Goal: Obtain resource: Obtain resource

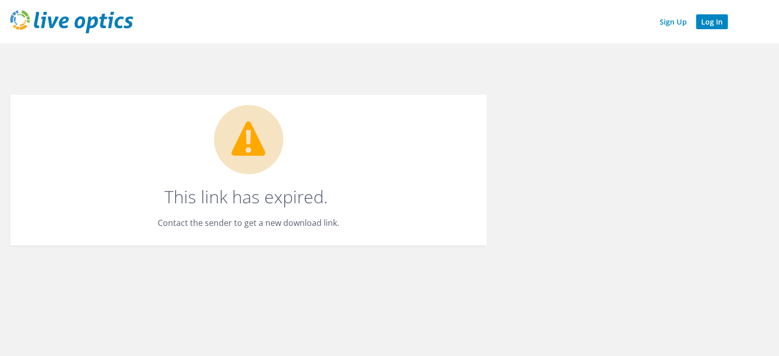
click at [711, 22] on link "Log In" at bounding box center [712, 21] width 32 height 15
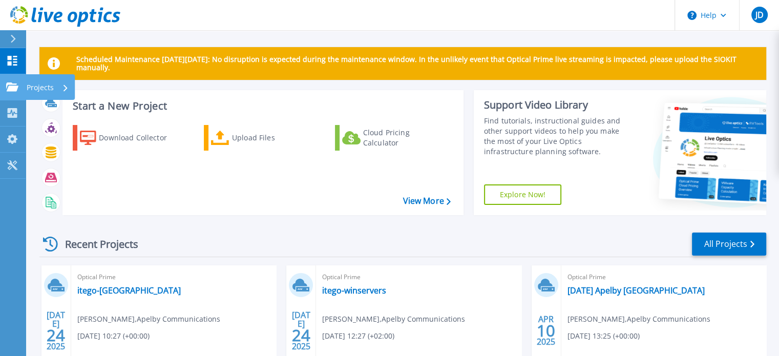
click at [6, 88] on icon at bounding box center [12, 86] width 12 height 9
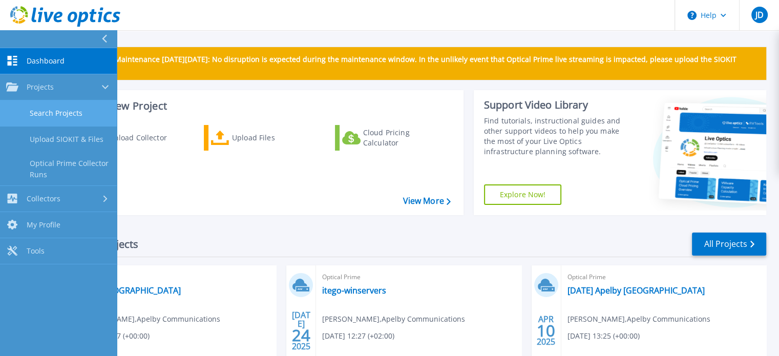
click at [73, 115] on link "Search Projects" at bounding box center [58, 113] width 117 height 26
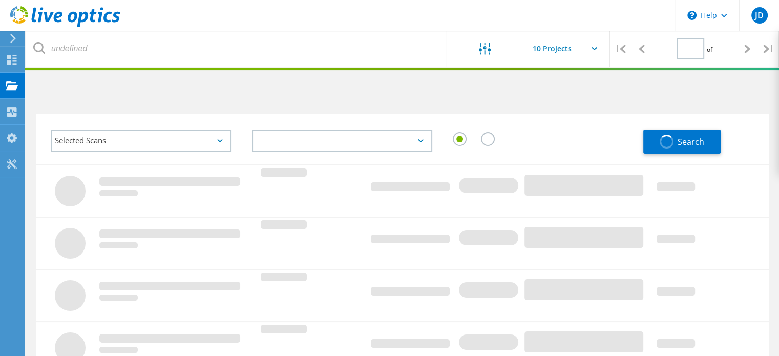
type input "1"
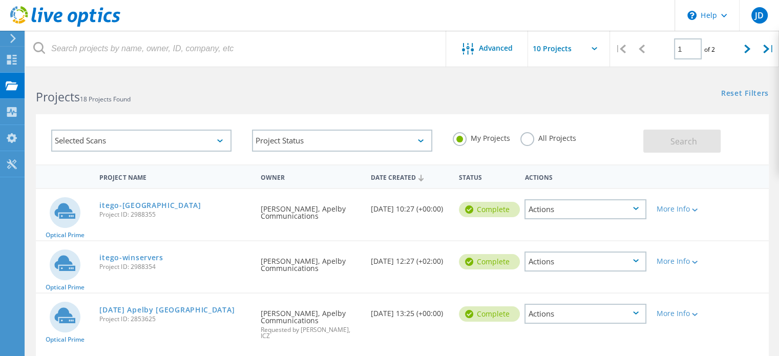
click at [393, 176] on div "Date Created" at bounding box center [410, 176] width 88 height 19
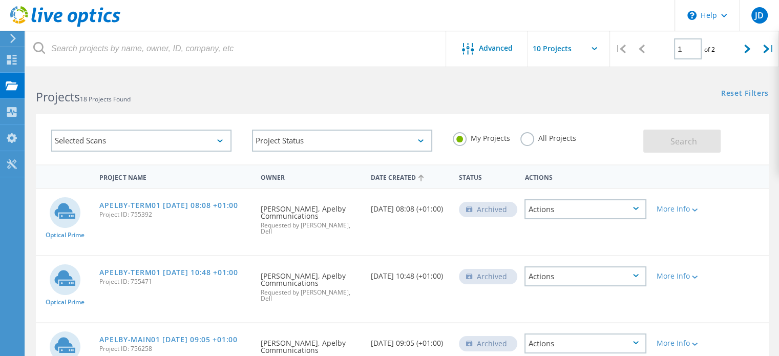
click at [396, 176] on div "Date Created" at bounding box center [410, 176] width 88 height 19
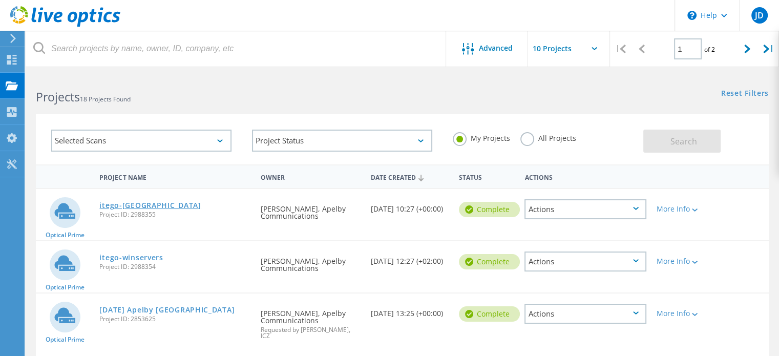
click at [134, 205] on link "itego-franfurt" at bounding box center [149, 205] width 101 height 7
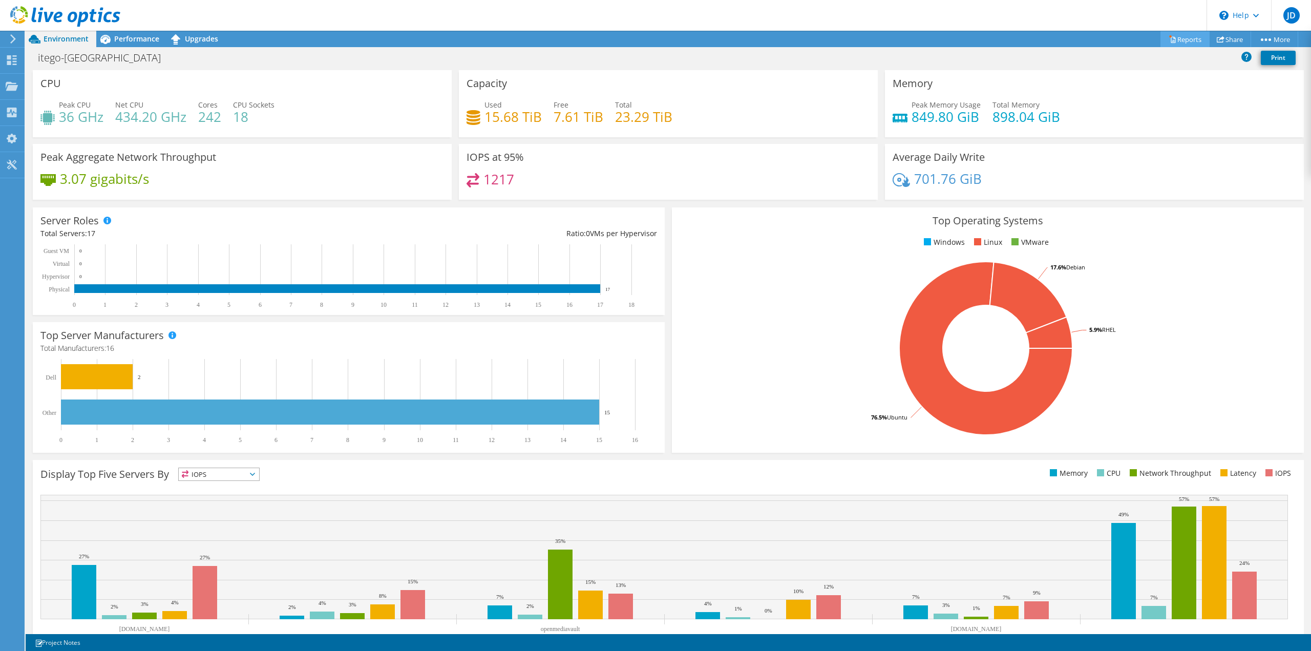
click at [786, 39] on link "Reports" at bounding box center [1184, 39] width 49 height 16
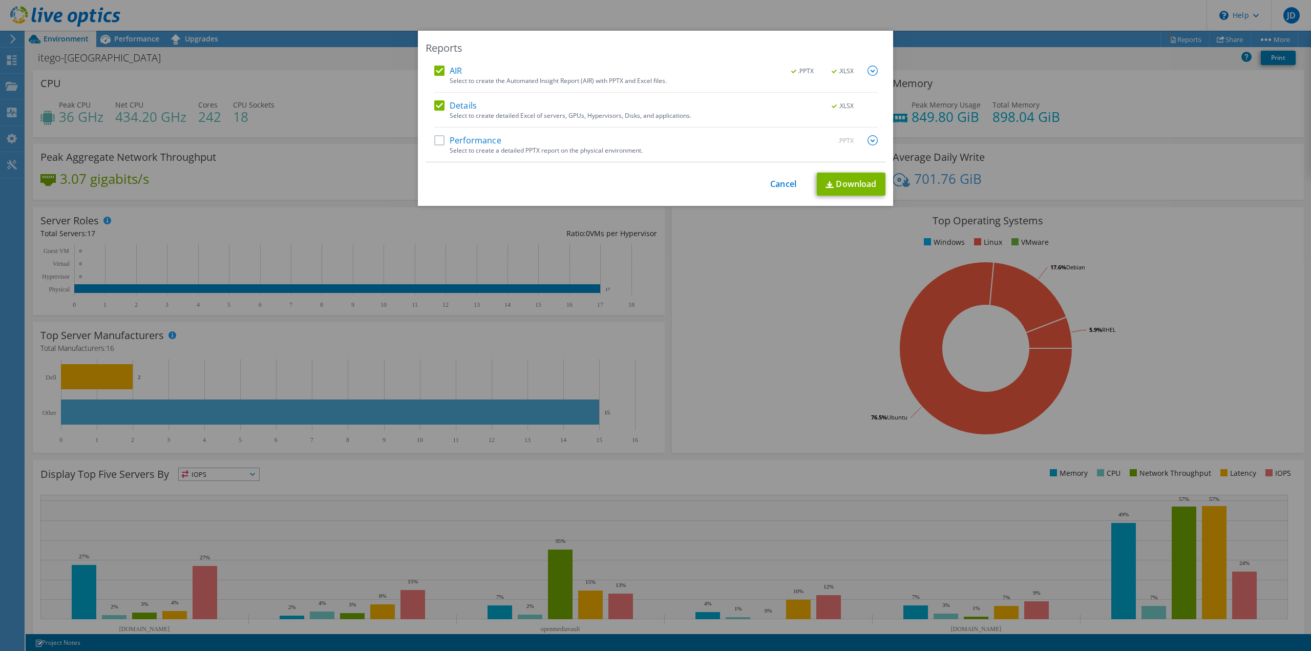
click at [446, 143] on label "Performance" at bounding box center [467, 140] width 67 height 10
click at [0, 0] on input "Performance" at bounding box center [0, 0] width 0 height 0
click at [786, 141] on img at bounding box center [872, 140] width 10 height 10
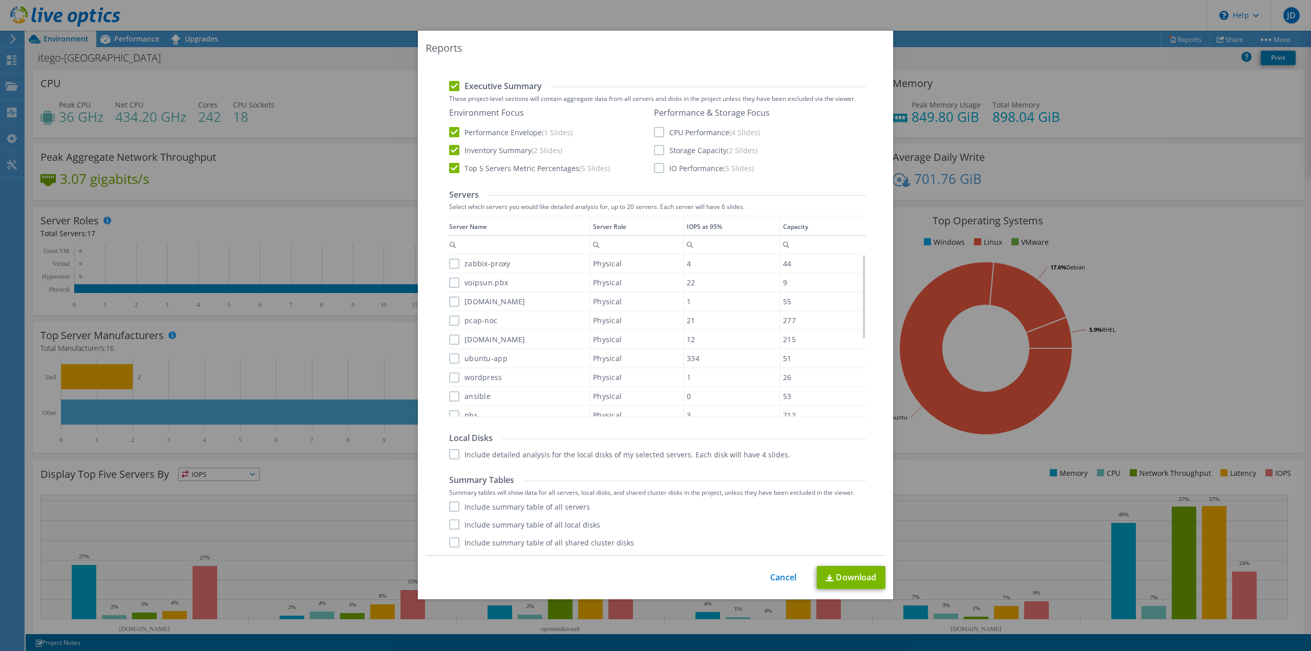
scroll to position [163, 0]
click at [780, 355] on div "Reports AIR .PPTX .XLSX Select to create the Automated Insight Report (AIR) wit…" at bounding box center [655, 315] width 475 height 568
click at [780, 355] on div "This process may take a while, please wait... Cancel Download" at bounding box center [655, 577] width 460 height 23
click at [776, 355] on link "Cancel" at bounding box center [783, 577] width 26 height 10
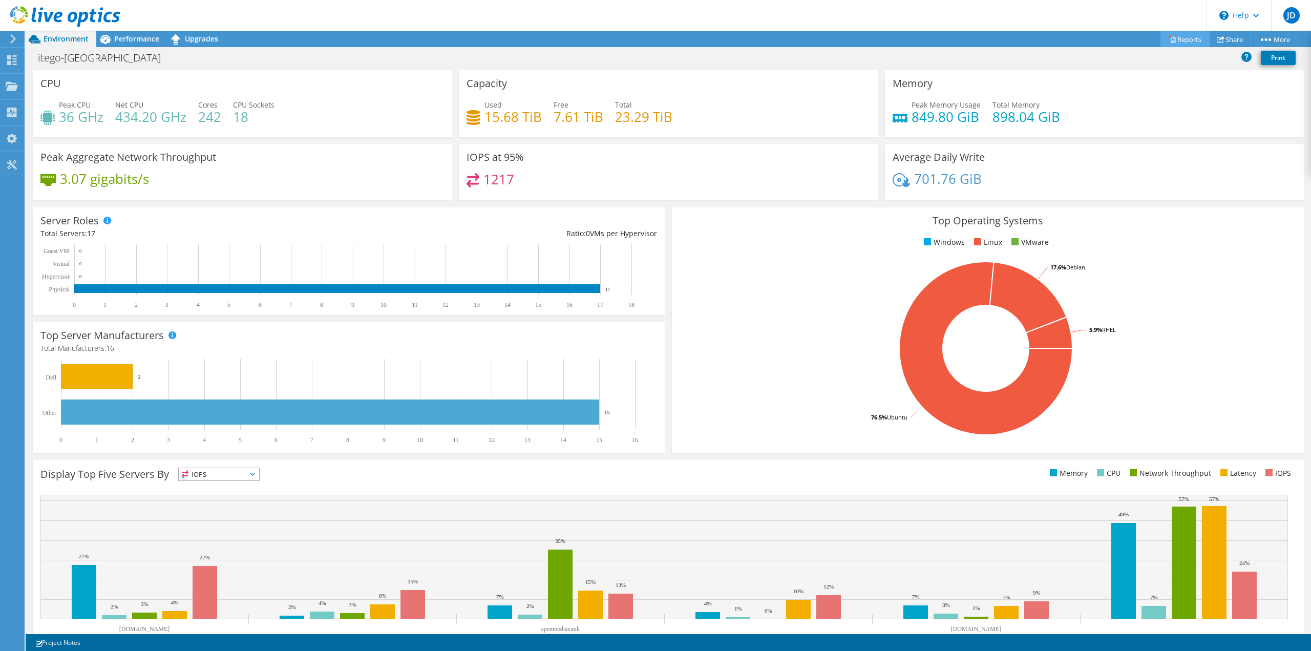
click at [786, 34] on link "Reports" at bounding box center [1184, 39] width 49 height 16
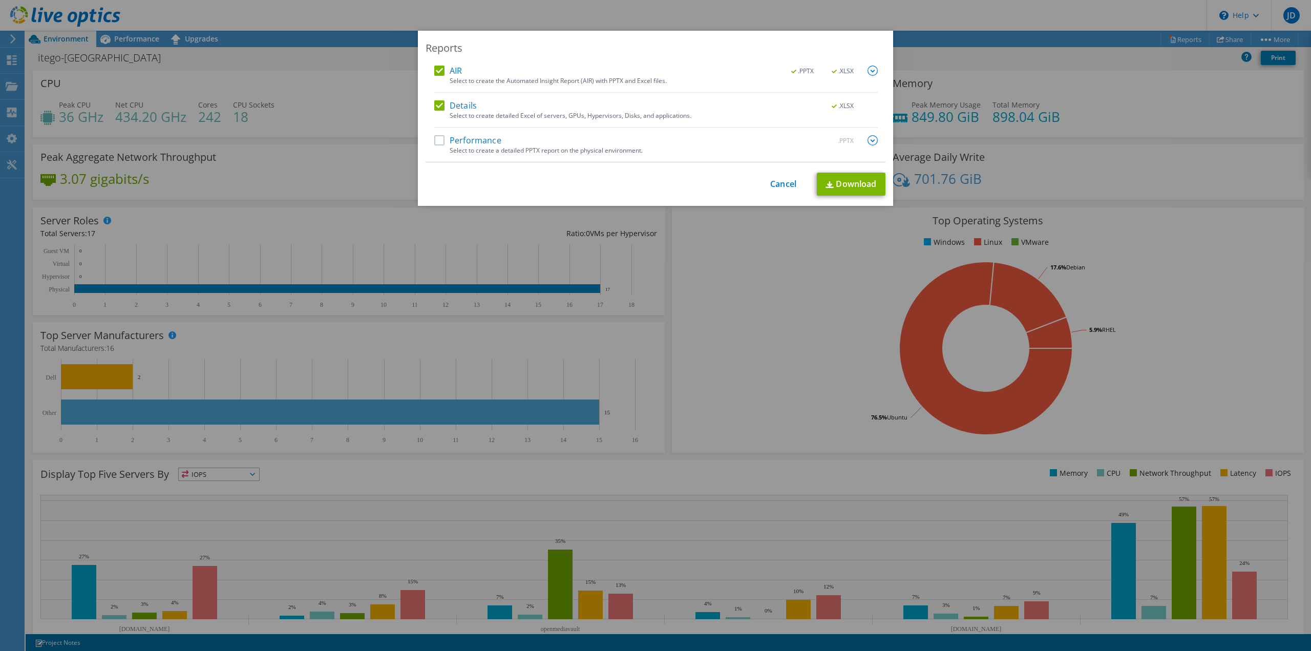
click at [444, 143] on label "Performance" at bounding box center [467, 140] width 67 height 10
click at [0, 0] on input "Performance" at bounding box center [0, 0] width 0 height 0
drag, startPoint x: 869, startPoint y: 68, endPoint x: 854, endPoint y: 71, distance: 15.2
click at [786, 68] on img at bounding box center [872, 71] width 10 height 10
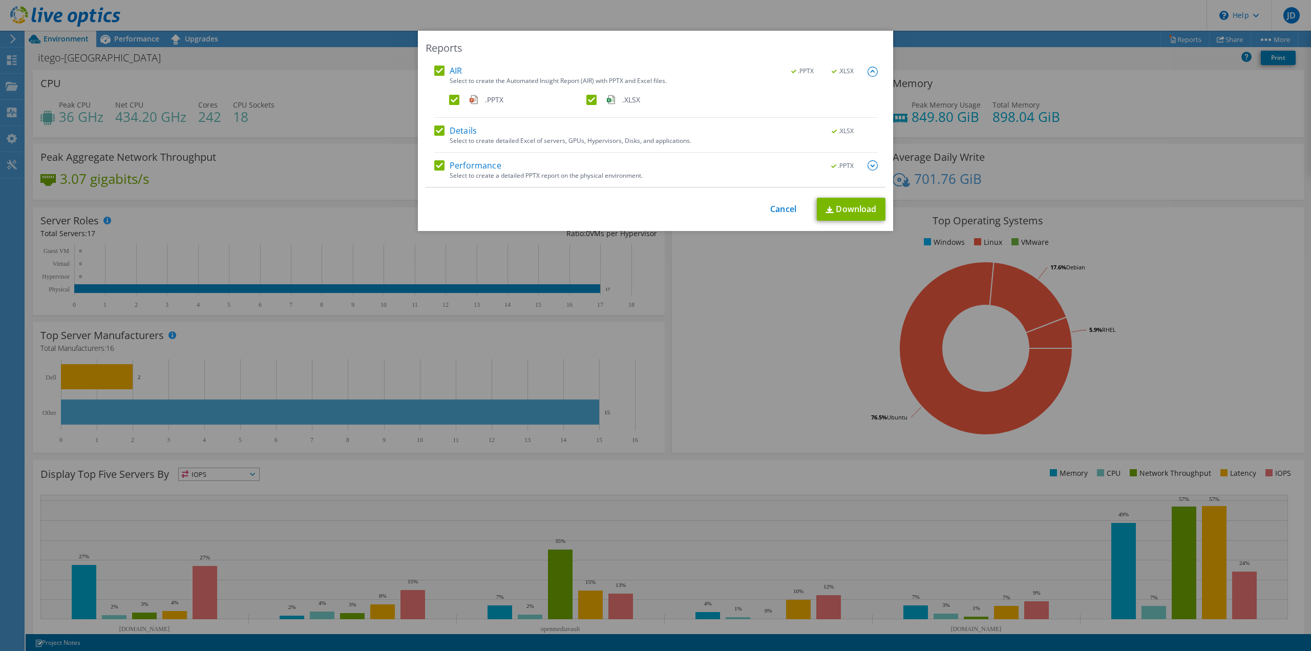
click at [786, 72] on img at bounding box center [872, 72] width 10 height 10
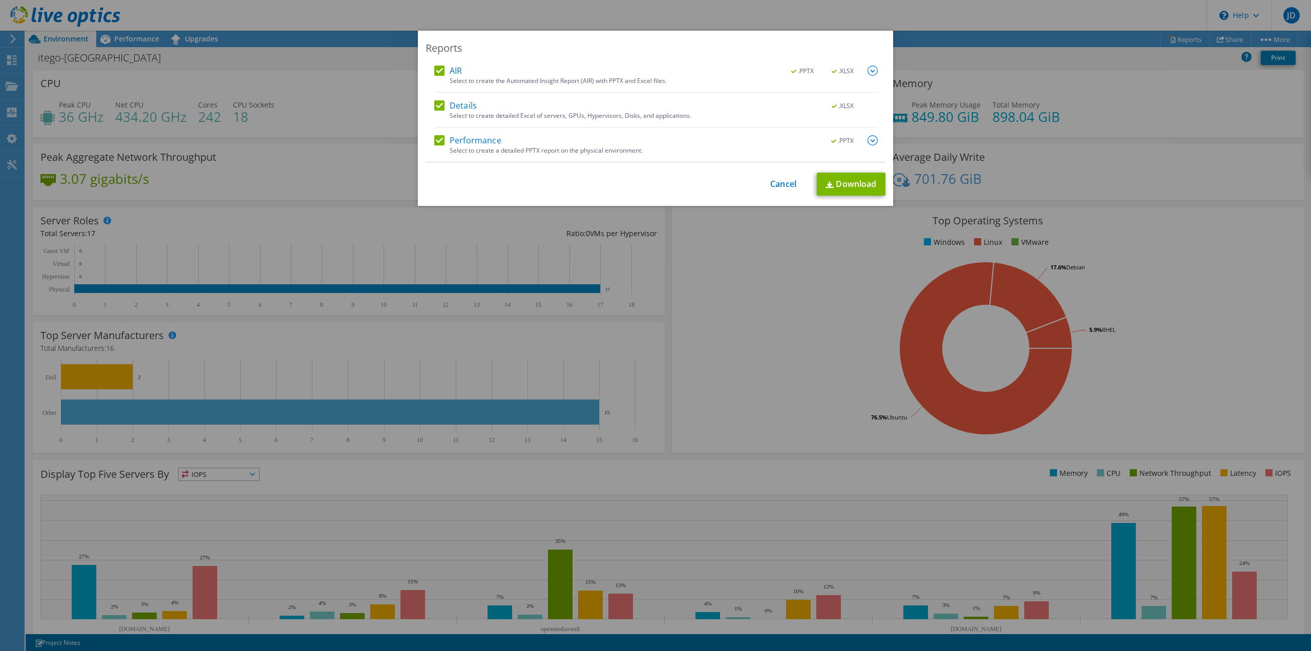
click at [786, 137] on img at bounding box center [872, 140] width 10 height 10
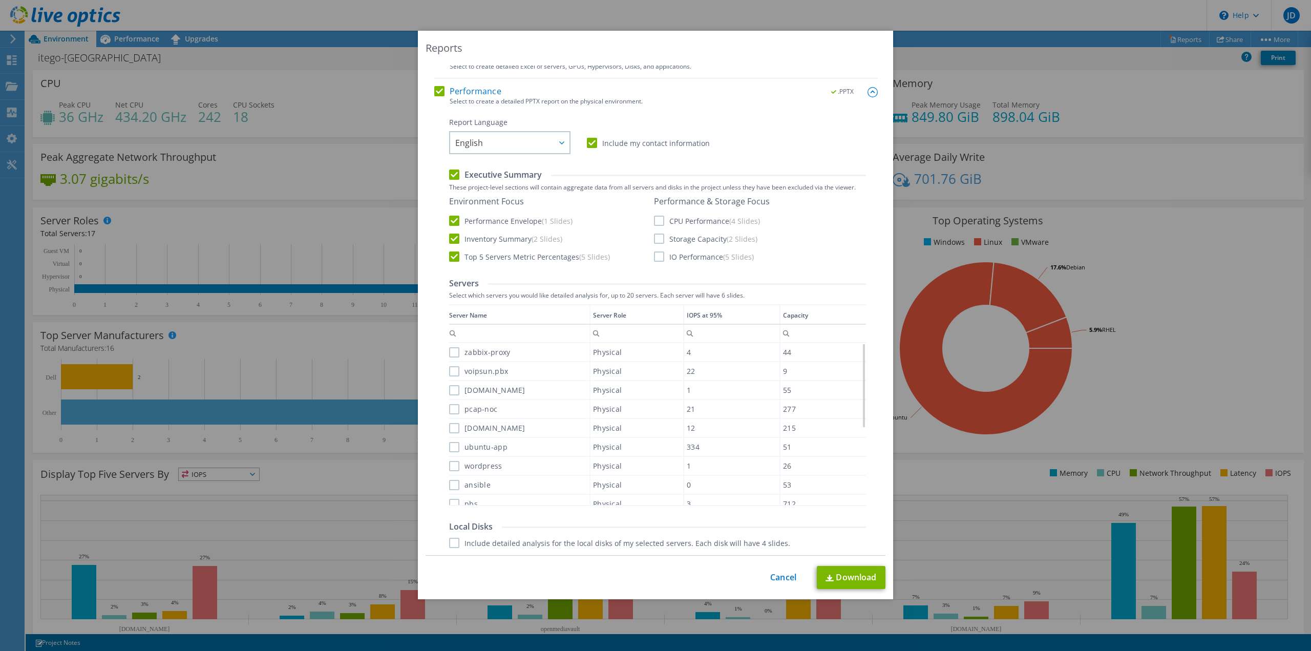
scroll to position [102, 0]
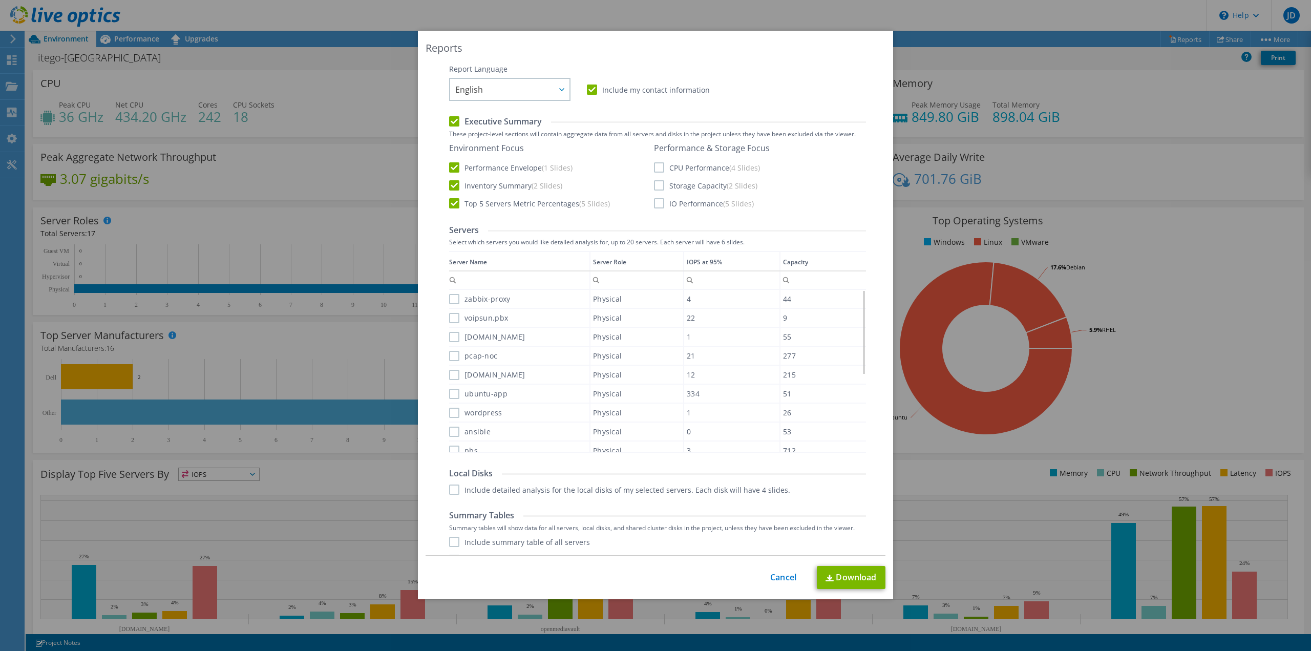
click at [649, 168] on div "Environment Focus Performance Envelope (1 Slides) Inventory Summary (2 Slides) …" at bounding box center [657, 176] width 417 height 67
click at [654, 168] on label "CPU Performance (4 Slides)" at bounding box center [707, 167] width 106 height 10
click at [0, 0] on input "CPU Performance (4 Slides)" at bounding box center [0, 0] width 0 height 0
click at [654, 186] on label "Storage Capacity (2 Slides)" at bounding box center [705, 185] width 103 height 10
click at [0, 0] on input "Storage Capacity (2 Slides)" at bounding box center [0, 0] width 0 height 0
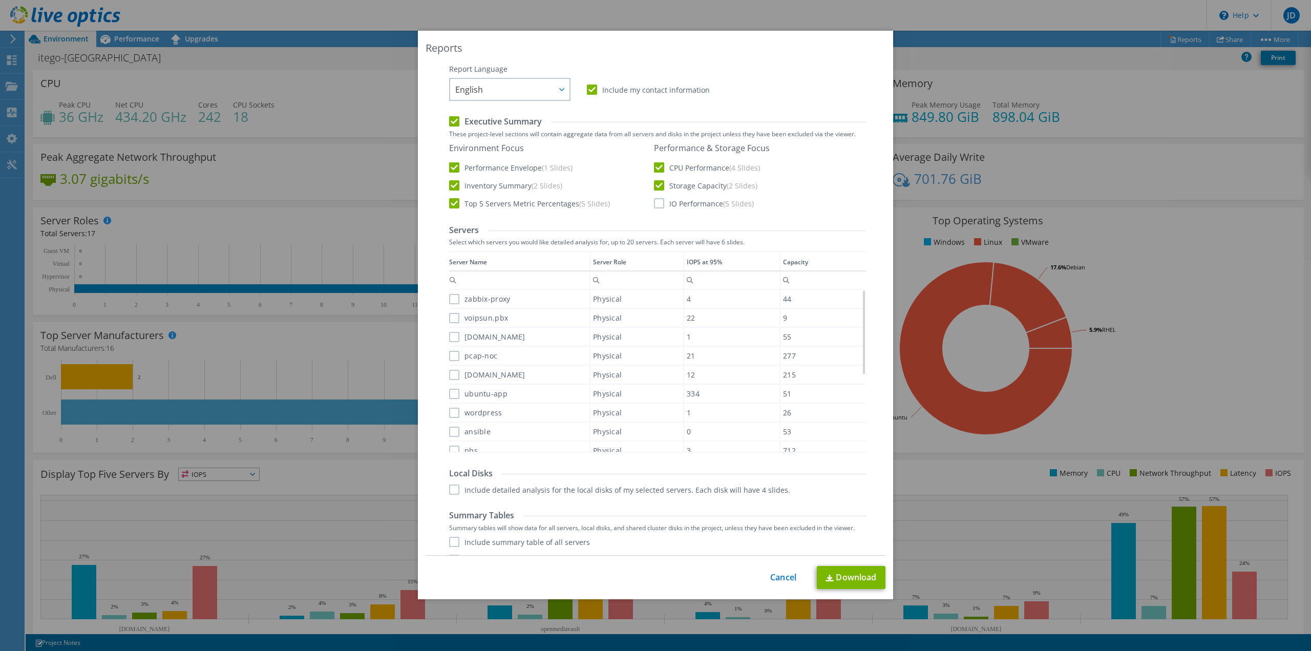
click at [656, 201] on label "IO Performance (5 Slides)" at bounding box center [704, 203] width 100 height 10
click at [0, 0] on input "IO Performance (5 Slides)" at bounding box center [0, 0] width 0 height 0
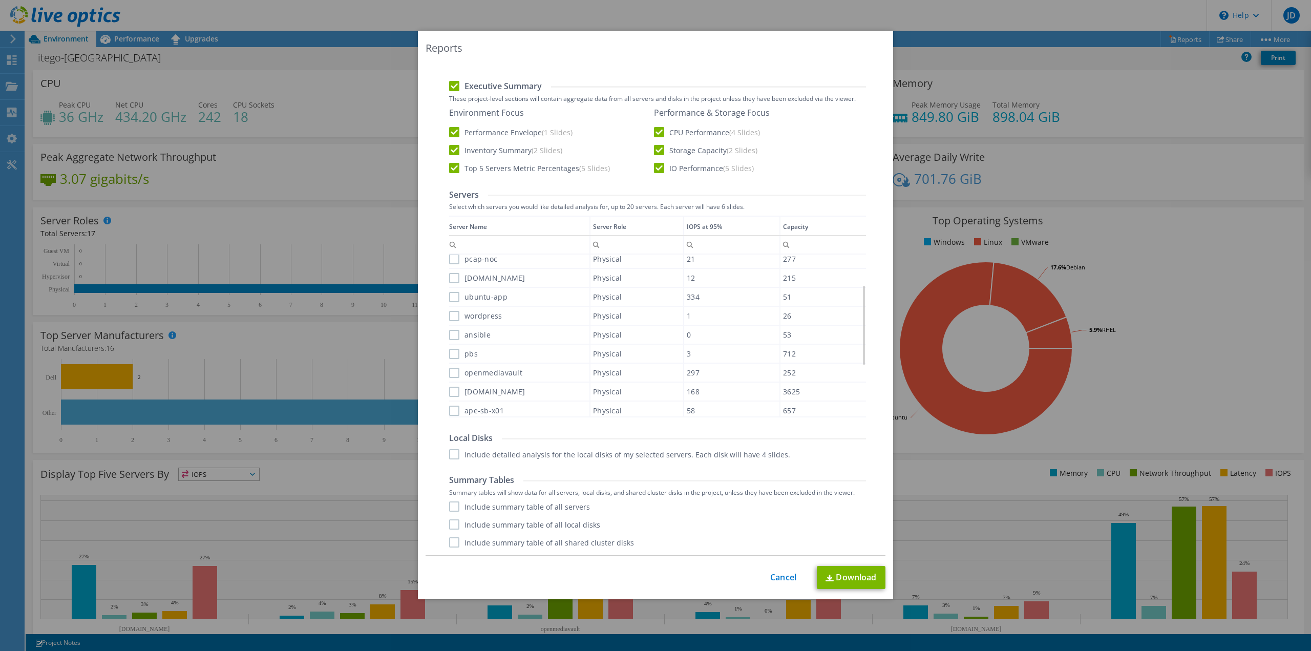
click at [450, 355] on label "Include detailed analysis for the local disks of my selected servers. Each disk…" at bounding box center [619, 454] width 341 height 10
click at [0, 0] on input "Include detailed analysis for the local disks of my selected servers. Each disk…" at bounding box center [0, 0] width 0 height 0
click at [452, 355] on label "ape-sb-x01" at bounding box center [476, 411] width 55 height 10
click at [0, 0] on input "ape-sb-x01" at bounding box center [0, 0] width 0 height 0
click at [450, 355] on label "bdaws.apelby.com" at bounding box center [487, 392] width 76 height 10
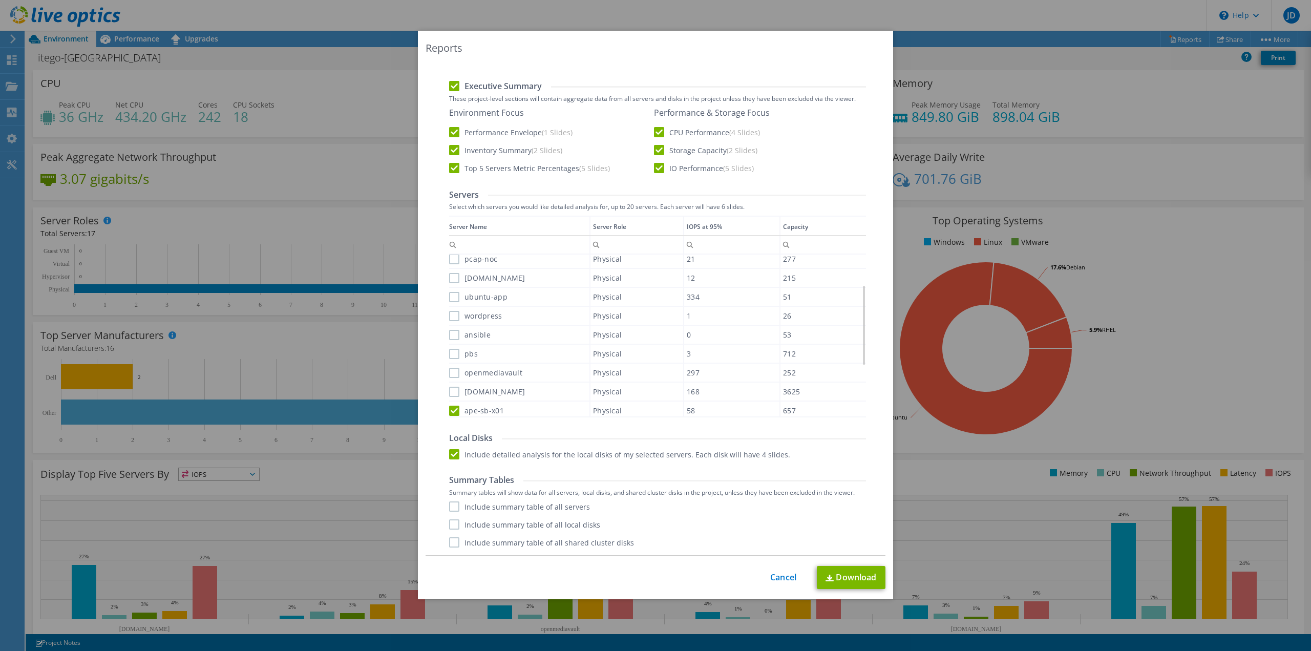
click at [0, 0] on input "bdaws.apelby.com" at bounding box center [0, 0] width 0 height 0
click at [451, 355] on label "openmediavault" at bounding box center [485, 373] width 73 height 10
click at [0, 0] on input "openmediavault" at bounding box center [0, 0] width 0 height 0
click at [449, 354] on label "pbs" at bounding box center [463, 354] width 29 height 10
click at [0, 0] on input "pbs" at bounding box center [0, 0] width 0 height 0
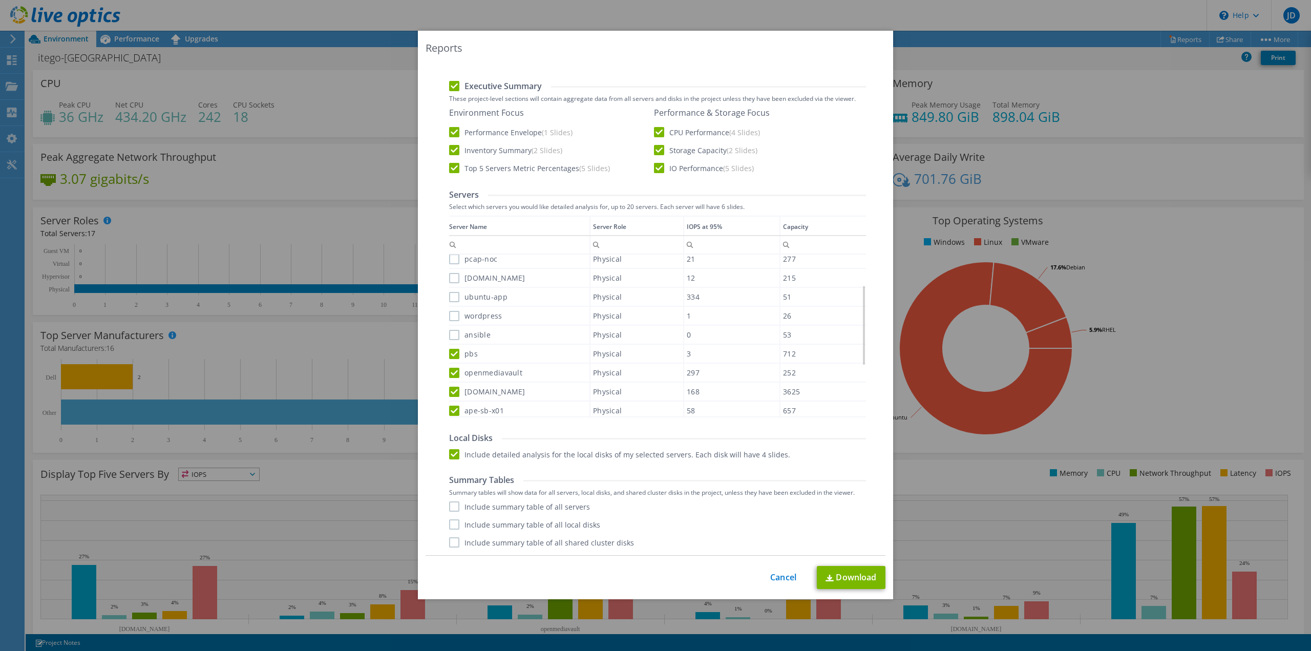
click at [449, 335] on div "Data grid" at bounding box center [450, 313] width 2 height 195
click at [449, 315] on div "Data grid" at bounding box center [450, 313] width 2 height 195
click at [449, 314] on label "wordpress" at bounding box center [475, 316] width 53 height 10
click at [0, 0] on input "wordpress" at bounding box center [0, 0] width 0 height 0
click at [450, 295] on label "ubuntu-app" at bounding box center [478, 297] width 58 height 10
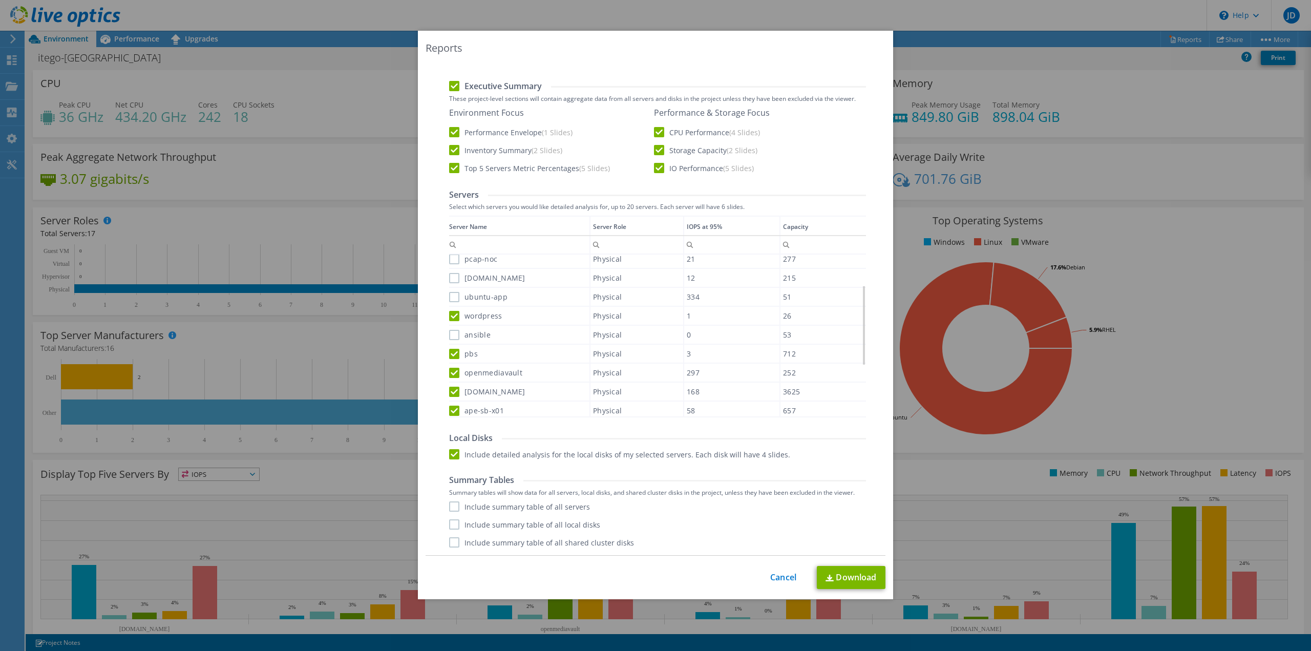
click at [0, 0] on input "ubuntu-app" at bounding box center [0, 0] width 0 height 0
click at [449, 277] on label "evolution3.apelby.com" at bounding box center [487, 278] width 76 height 10
click at [0, 0] on input "evolution3.apelby.com" at bounding box center [0, 0] width 0 height 0
click at [450, 261] on label "pcap-noc" at bounding box center [473, 259] width 48 height 10
click at [0, 0] on input "pcap-noc" at bounding box center [0, 0] width 0 height 0
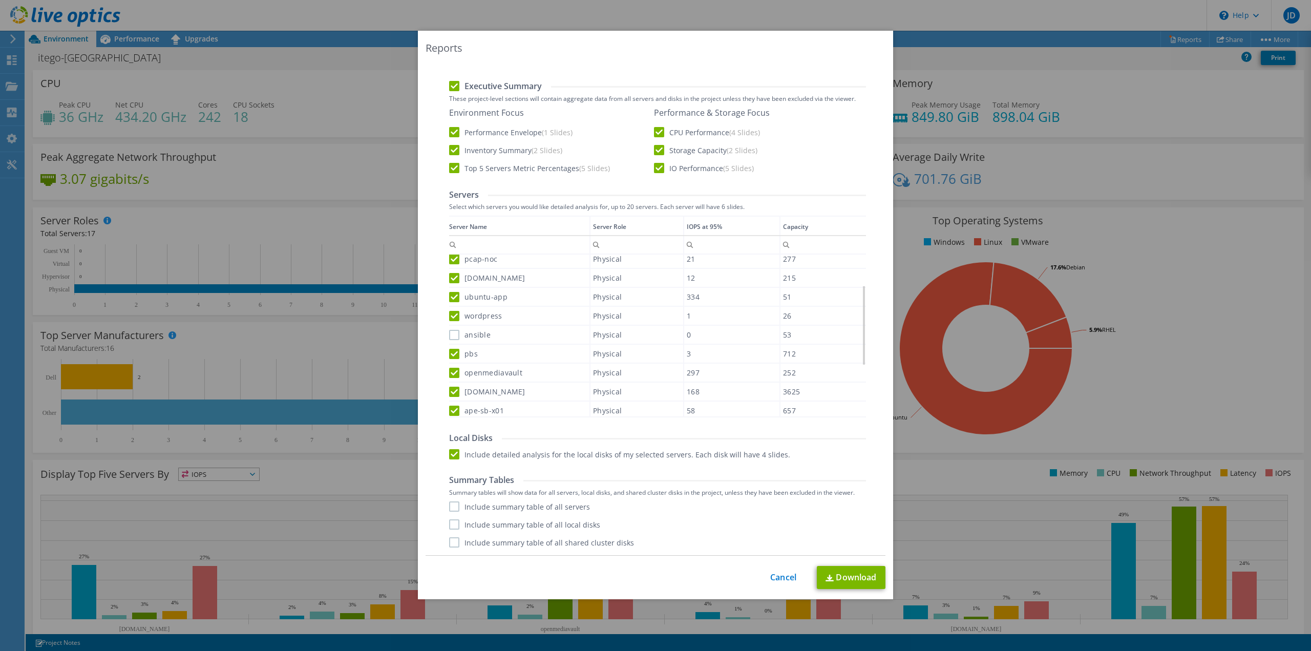
click at [449, 336] on label "ansible" at bounding box center [469, 335] width 41 height 10
click at [0, 0] on input "ansible" at bounding box center [0, 0] width 0 height 0
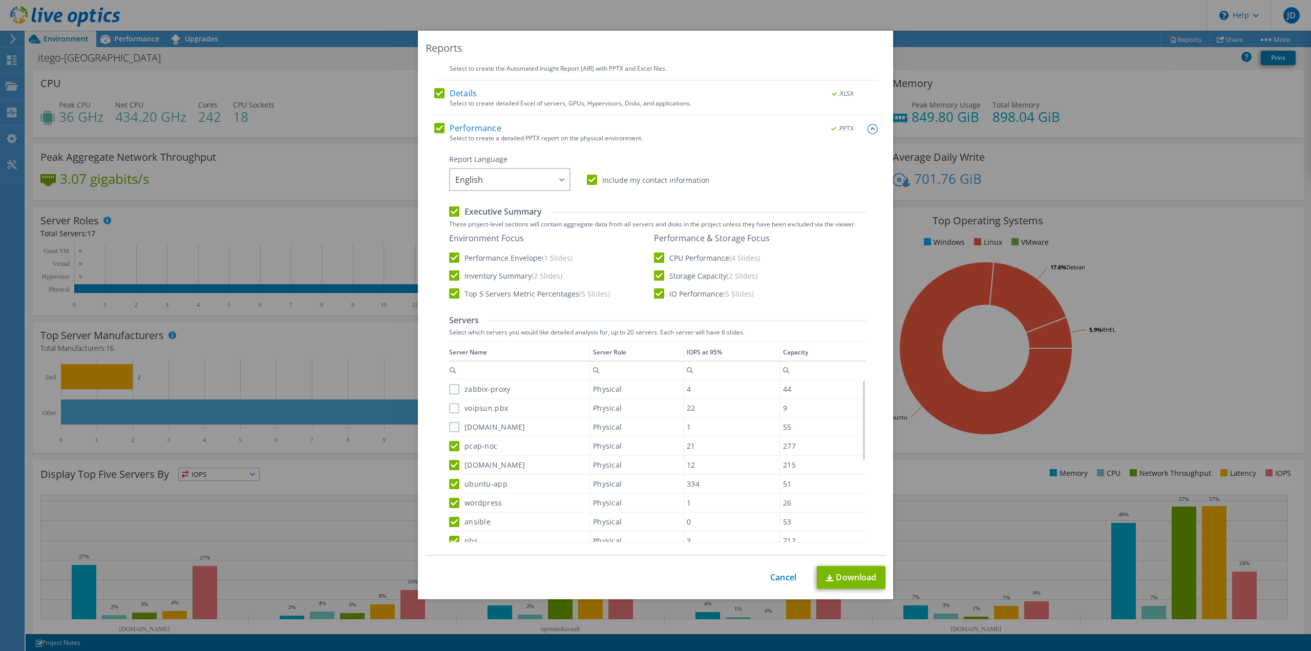
scroll to position [0, 0]
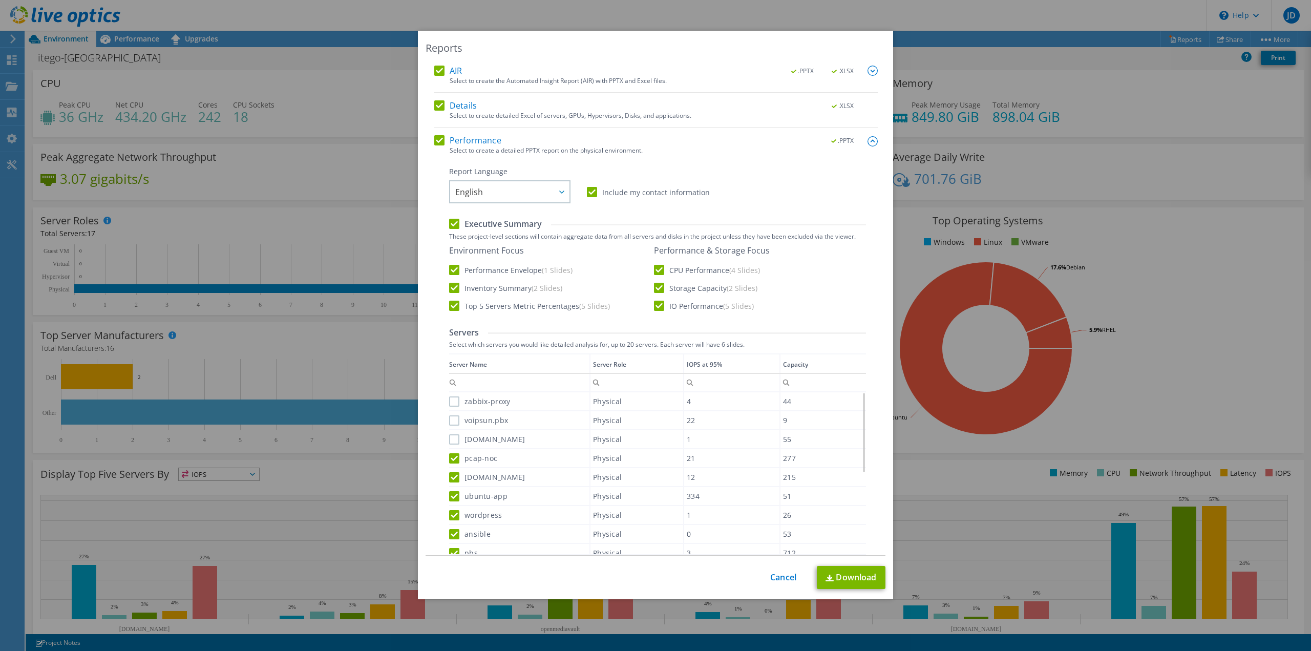
click at [452, 355] on label "zabbix-proxy" at bounding box center [479, 401] width 61 height 10
click at [0, 0] on input "zabbix-proxy" at bounding box center [0, 0] width 0 height 0
click at [449, 355] on label "voipsun.pbx" at bounding box center [478, 420] width 59 height 10
click at [0, 0] on input "voipsun.pbx" at bounding box center [0, 0] width 0 height 0
click at [450, 355] on label "dhcp-dns.apelby.com" at bounding box center [487, 439] width 76 height 10
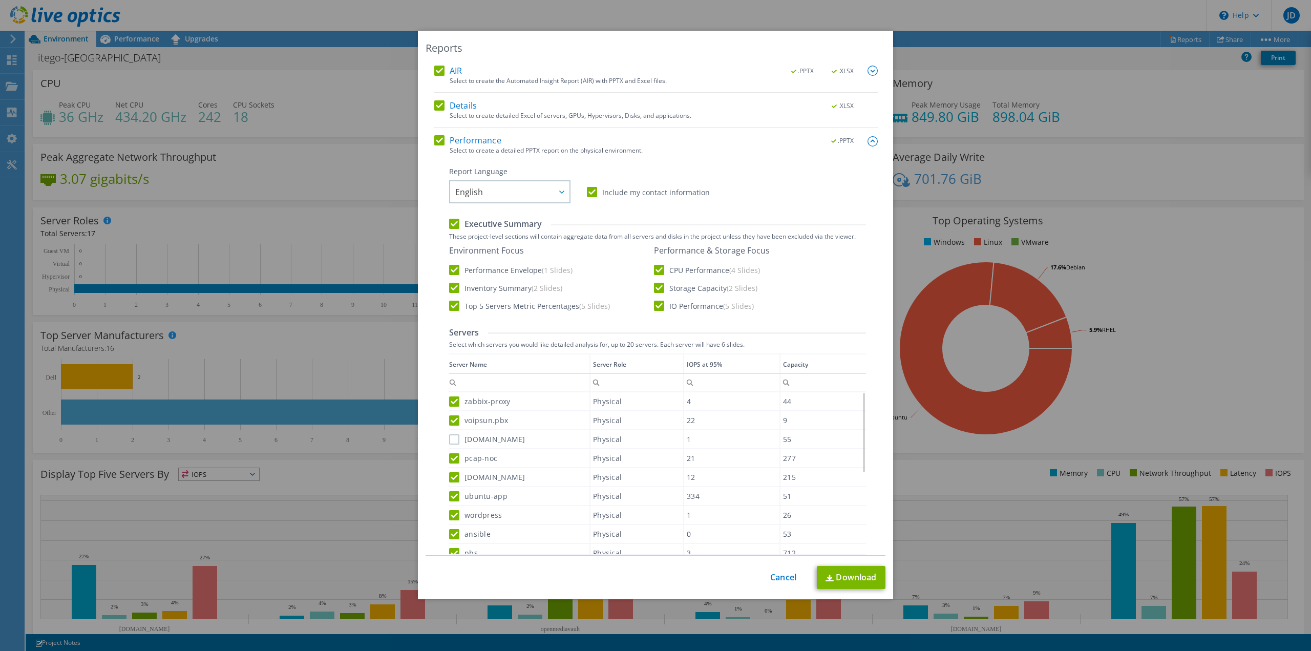
click at [0, 0] on input "dhcp-dns.apelby.com" at bounding box center [0, 0] width 0 height 0
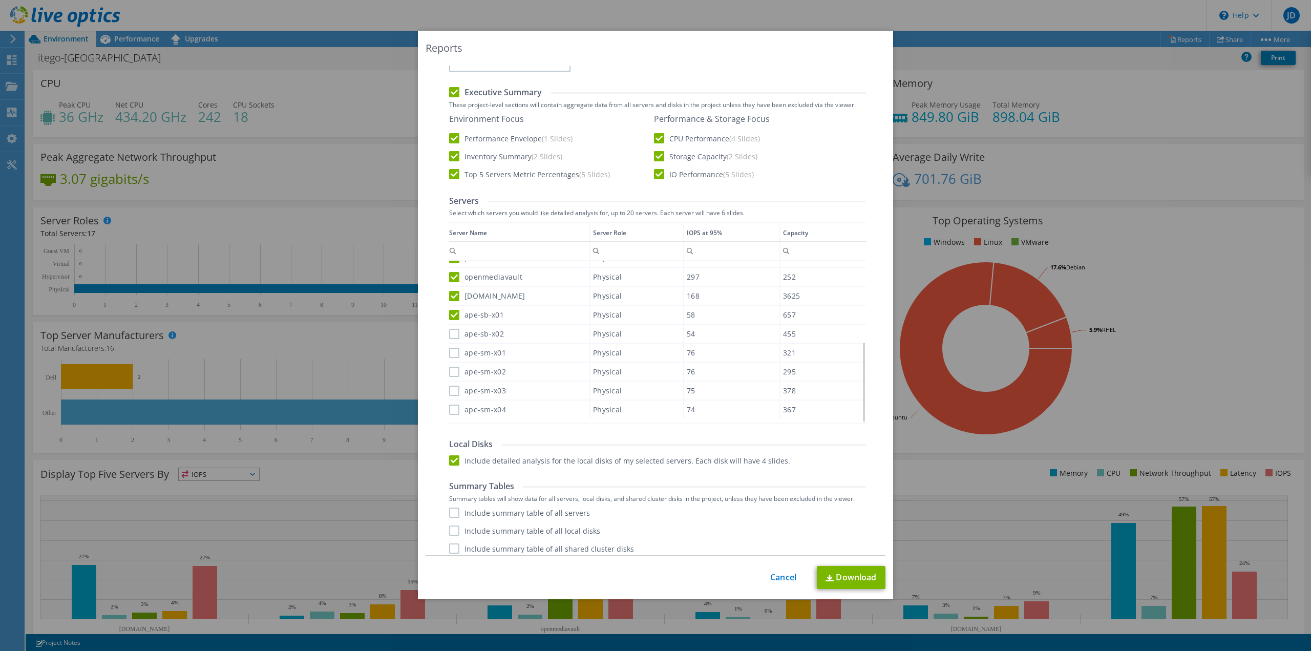
scroll to position [138, 0]
click at [451, 328] on label "ape-sb-x02" at bounding box center [476, 328] width 55 height 10
click at [0, 0] on input "ape-sb-x02" at bounding box center [0, 0] width 0 height 0
click at [452, 347] on label "ape-sm-x01" at bounding box center [477, 347] width 57 height 10
click at [0, 0] on input "ape-sm-x01" at bounding box center [0, 0] width 0 height 0
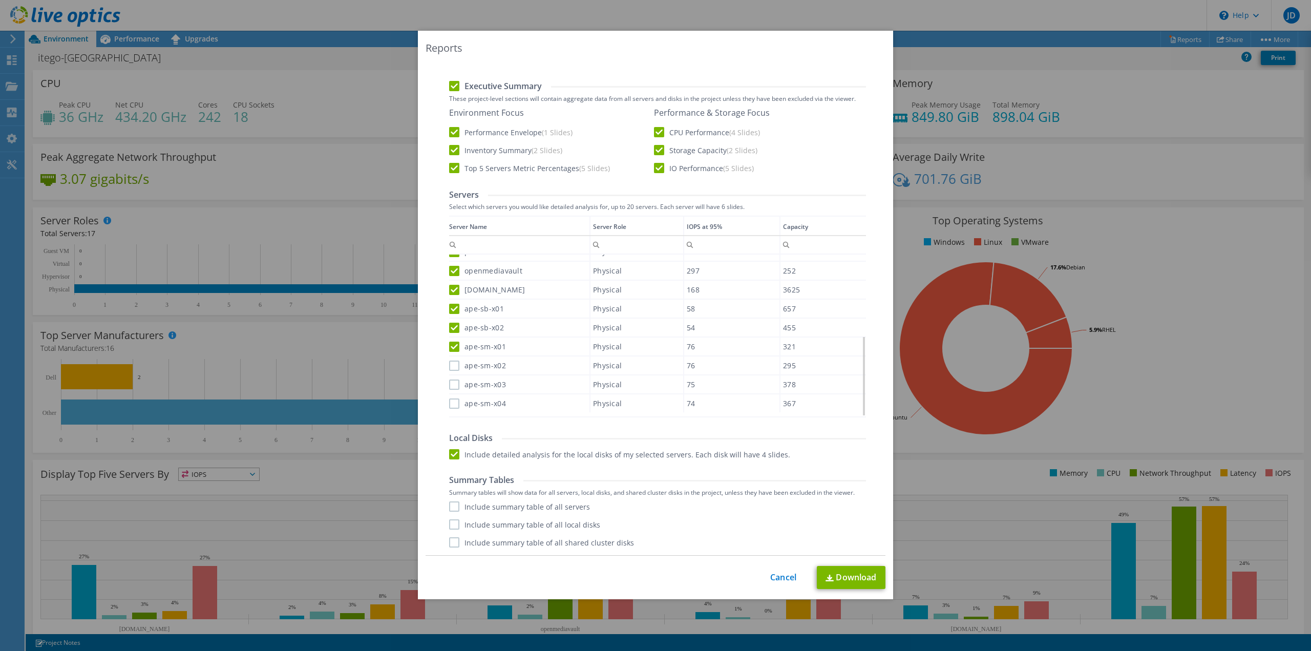
click at [451, 355] on label "ape-sm-x02" at bounding box center [477, 365] width 57 height 10
click at [0, 0] on input "ape-sm-x02" at bounding box center [0, 0] width 0 height 0
click at [450, 355] on label "ape-sm-x03" at bounding box center [477, 384] width 57 height 10
click at [0, 0] on input "ape-sm-x03" at bounding box center [0, 0] width 0 height 0
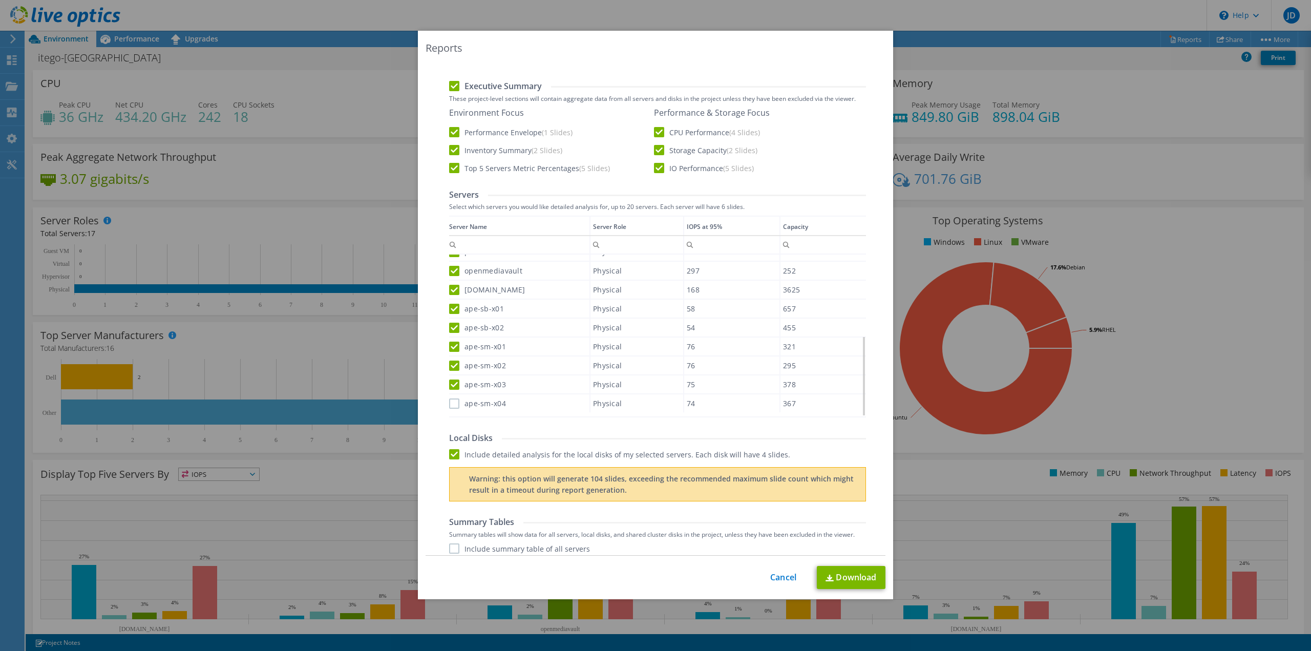
click at [451, 355] on label "ape-sm-x04" at bounding box center [477, 403] width 57 height 10
click at [0, 0] on input "ape-sm-x04" at bounding box center [0, 0] width 0 height 0
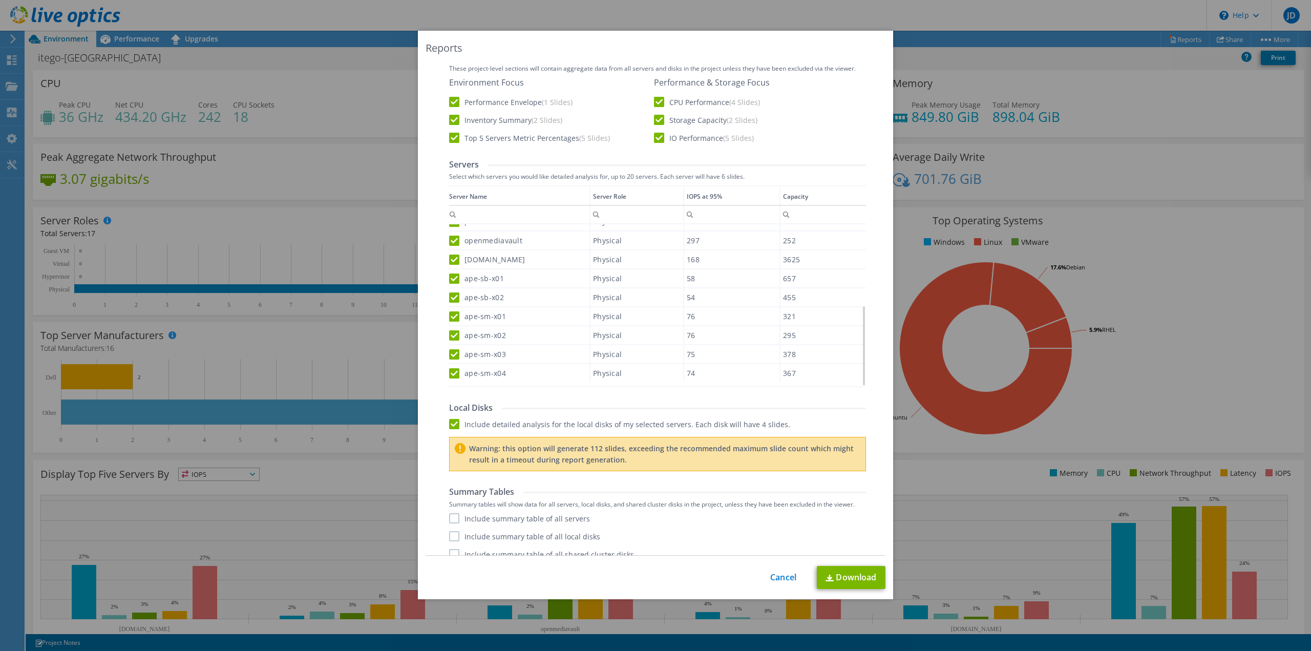
scroll to position [180, 0]
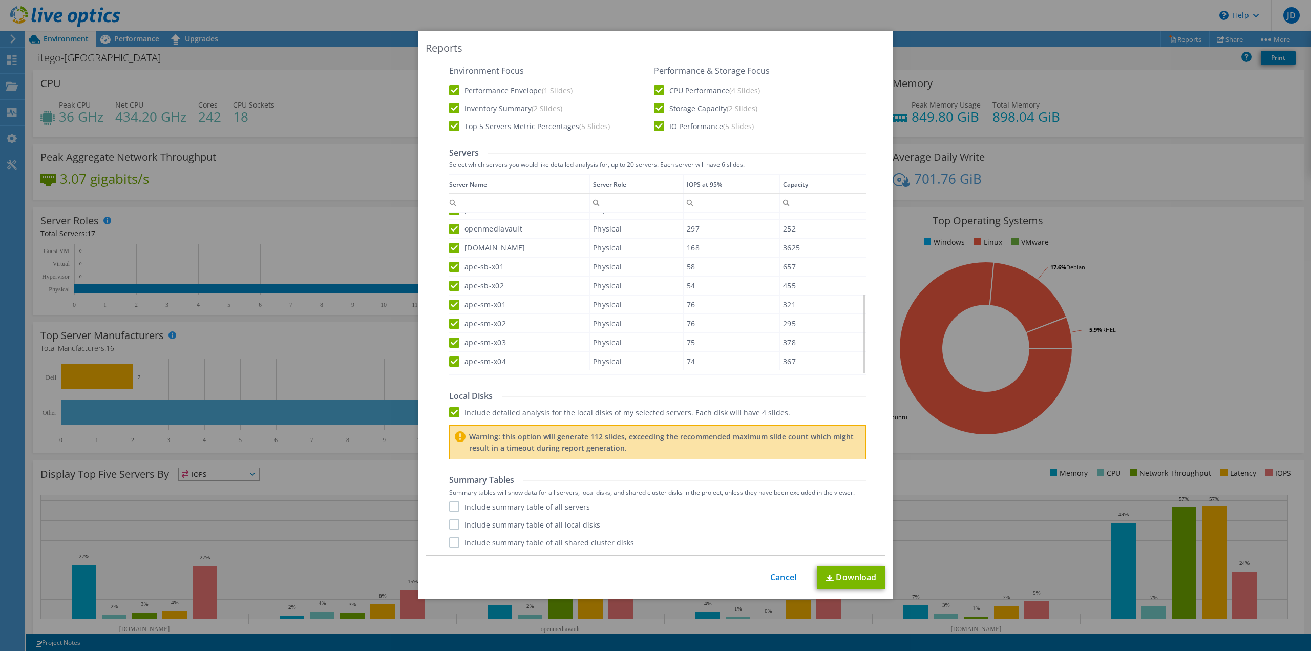
click at [454, 355] on label "Include summary table of all servers" at bounding box center [519, 506] width 141 height 10
click at [0, 0] on input "Include summary table of all servers" at bounding box center [0, 0] width 0 height 0
click at [449, 355] on div "Include summary table of all servers Include summary table of all local disks I…" at bounding box center [657, 524] width 417 height 46
click at [451, 355] on label "Include summary table of all local disks" at bounding box center [524, 524] width 151 height 10
click at [0, 0] on input "Include summary table of all local disks" at bounding box center [0, 0] width 0 height 0
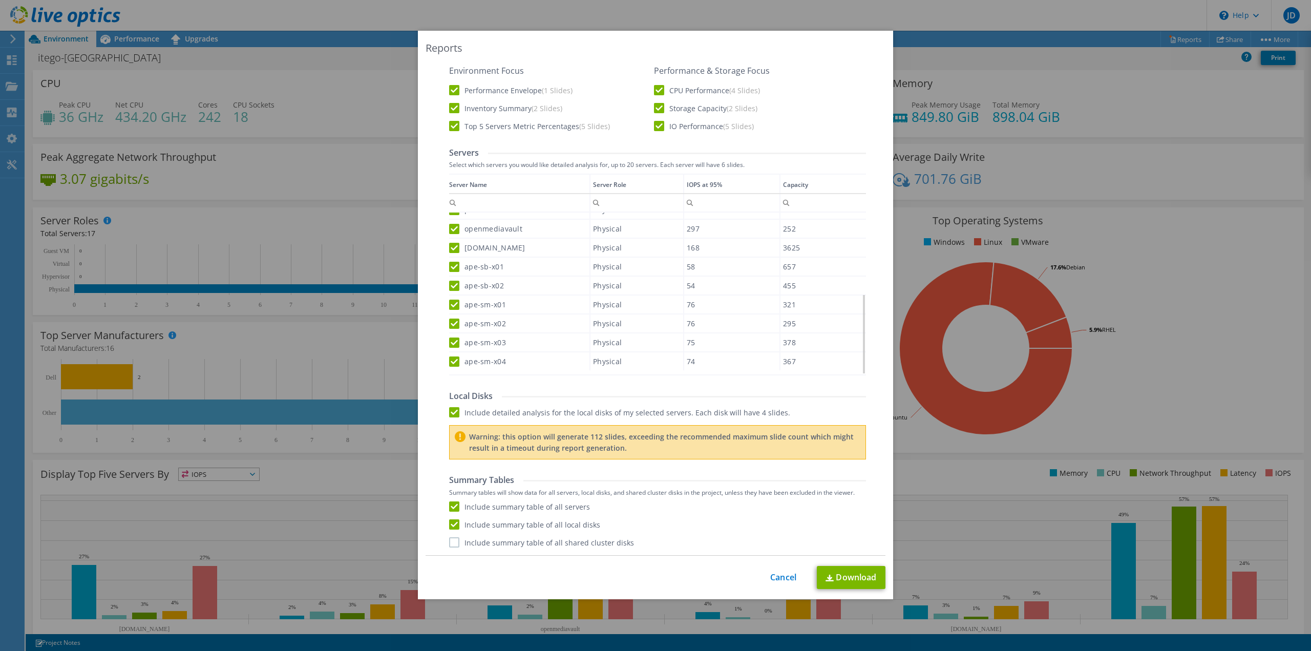
click at [450, 355] on label "Include summary table of all shared cluster disks" at bounding box center [541, 542] width 185 height 10
click at [0, 0] on input "Include summary table of all shared cluster disks" at bounding box center [0, 0] width 0 height 0
click at [786, 355] on link "Download" at bounding box center [851, 577] width 69 height 23
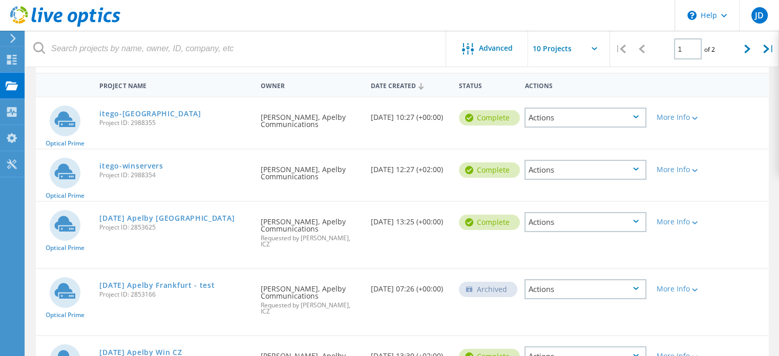
scroll to position [102, 0]
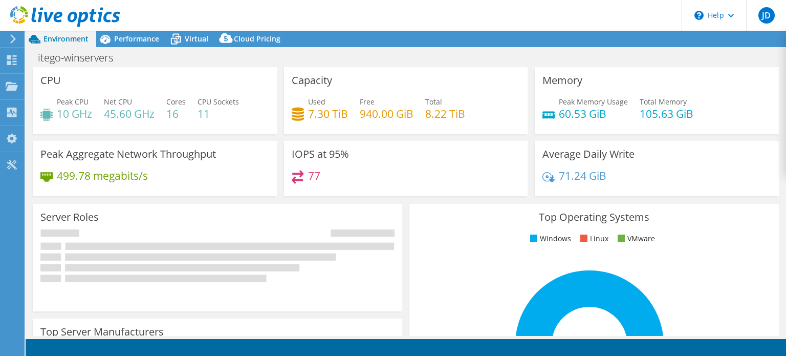
select select "USD"
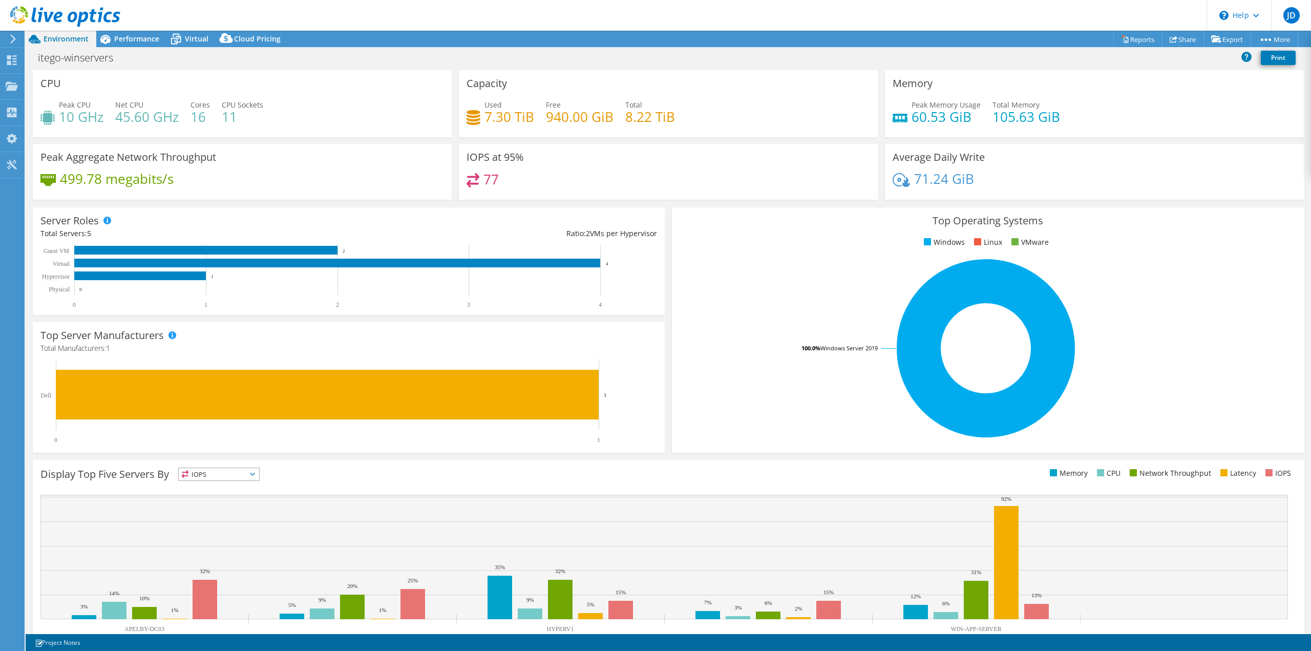
scroll to position [33, 0]
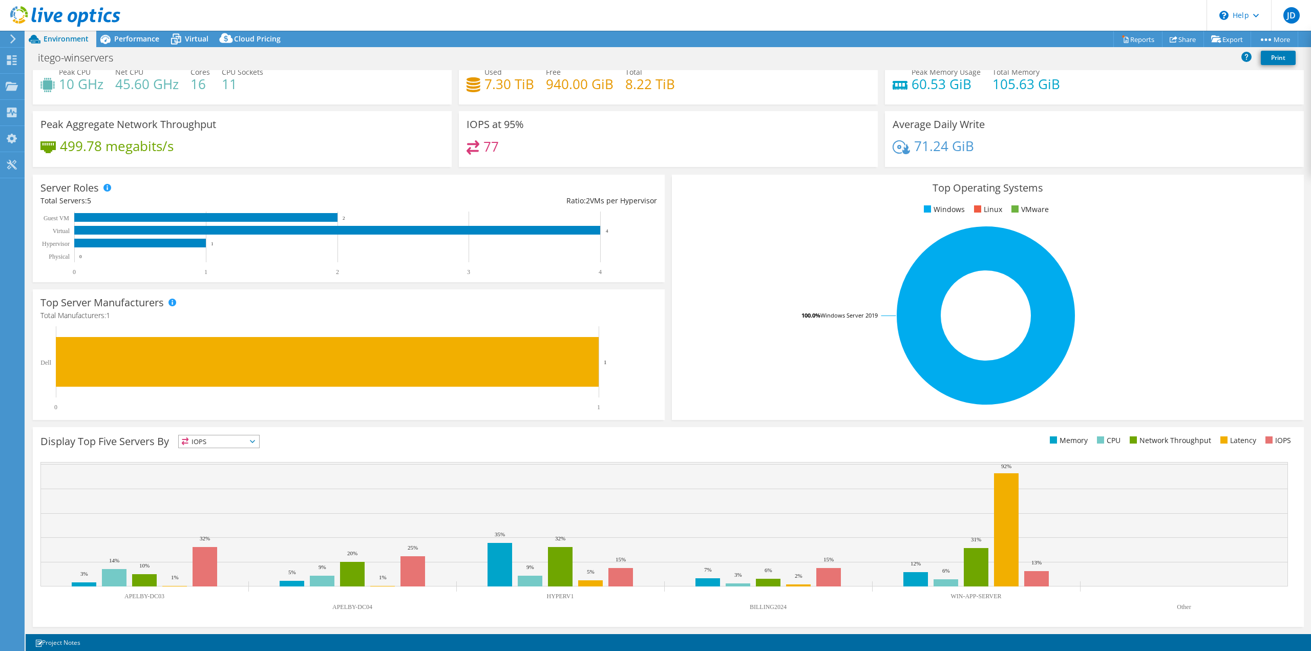
click at [255, 355] on icon at bounding box center [252, 441] width 5 height 3
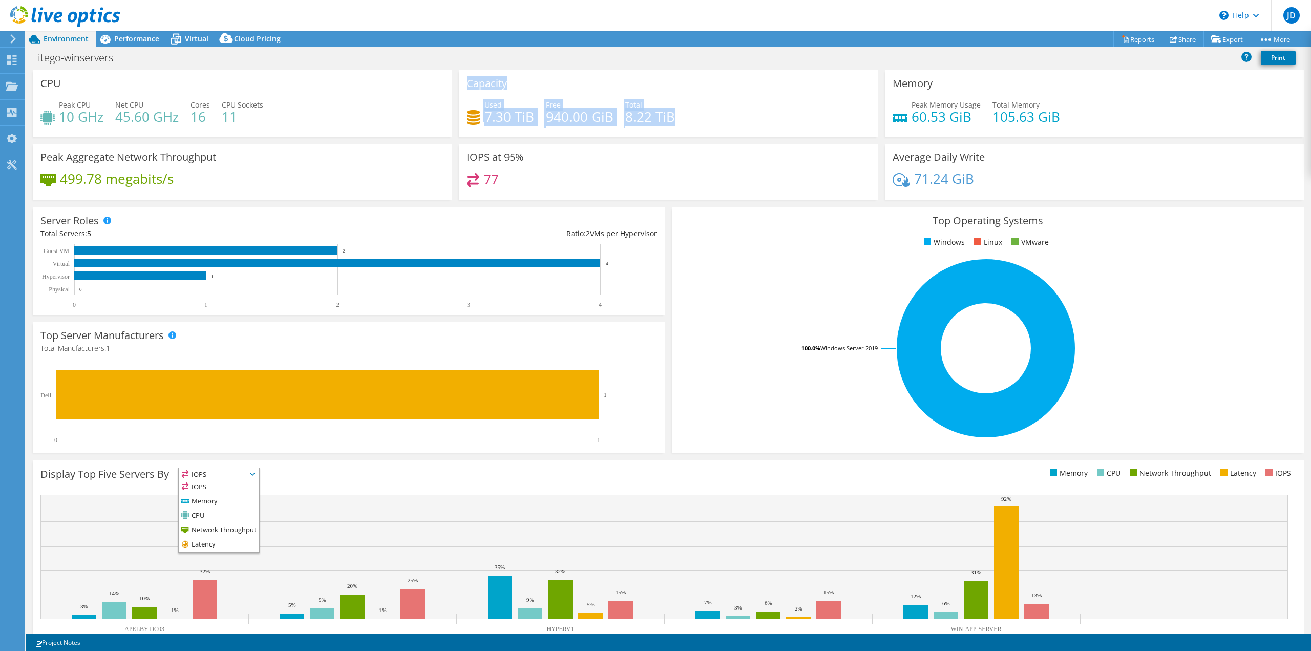
drag, startPoint x: 465, startPoint y: 81, endPoint x: 688, endPoint y: 113, distance: 224.5
click at [685, 113] on div "Capacity Used 7.30 TiB Free 940.00 GiB Total 8.22 TiB" at bounding box center [668, 103] width 419 height 67
click at [704, 115] on div "Used 7.30 TiB Free 940.00 GiB Total 8.22 TiB" at bounding box center [667, 115] width 403 height 33
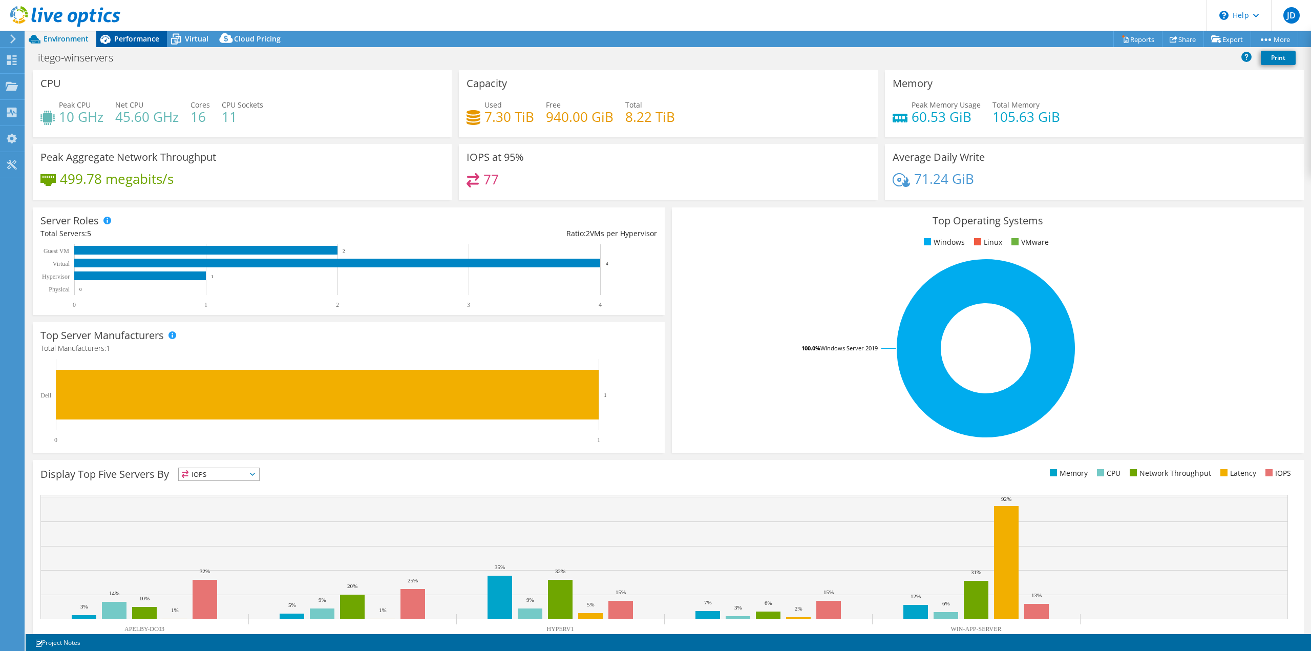
click at [115, 35] on span "Performance" at bounding box center [136, 39] width 45 height 10
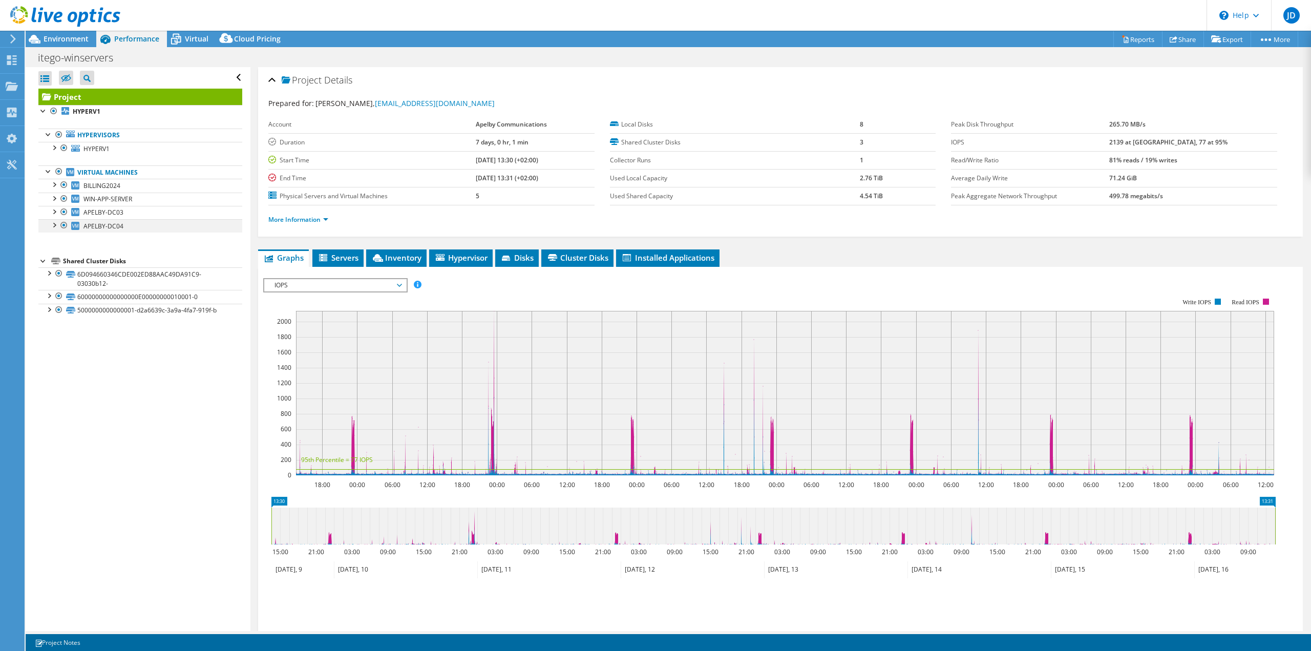
click at [54, 223] on div at bounding box center [54, 224] width 10 height 10
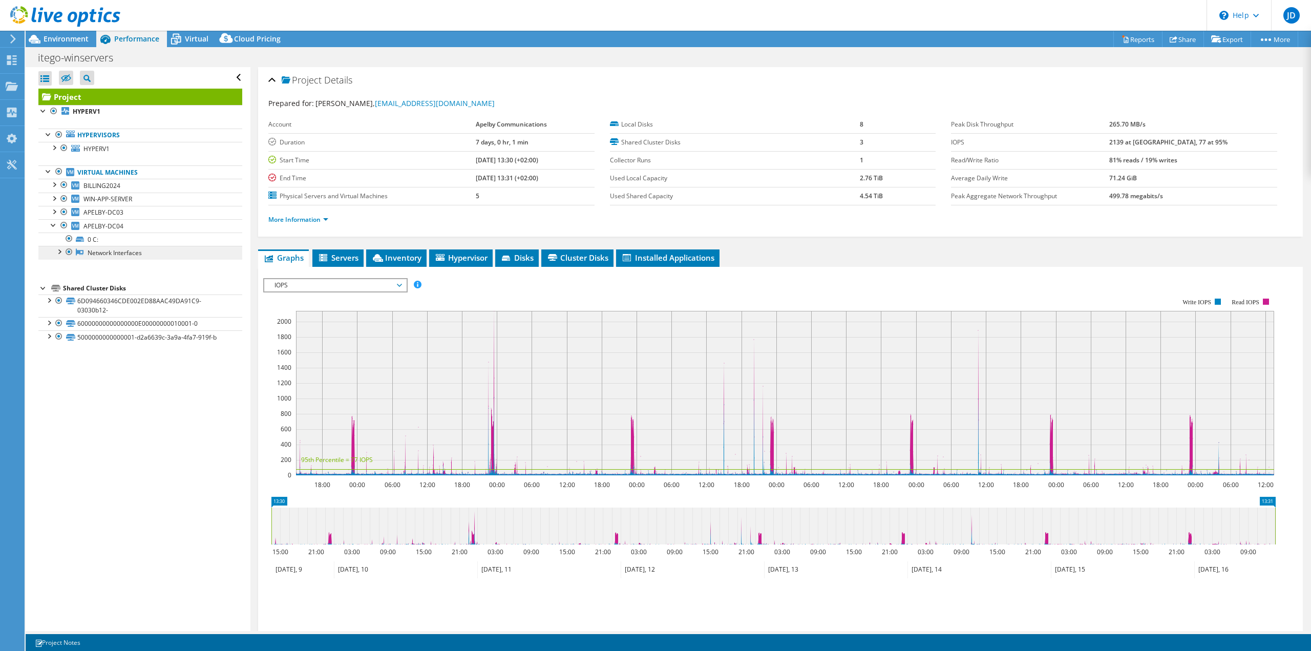
click at [100, 250] on link "Network Interfaces" at bounding box center [140, 252] width 204 height 13
click at [397, 285] on span "IOPS" at bounding box center [335, 285] width 132 height 12
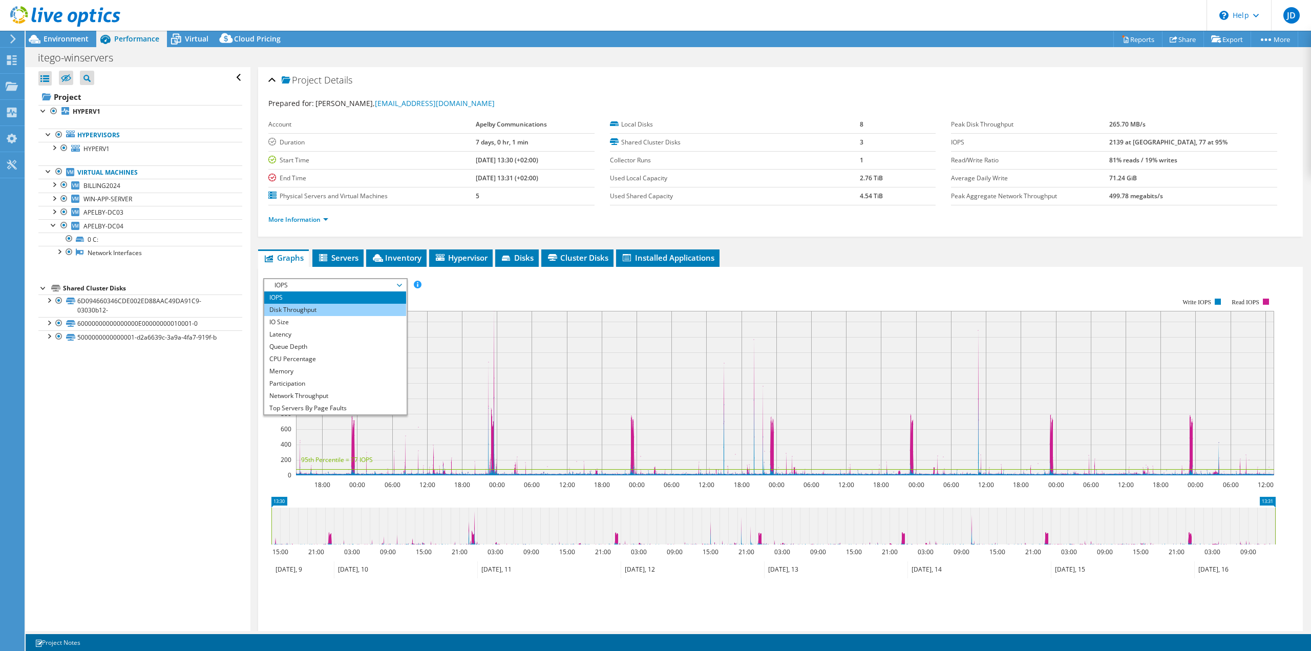
click at [320, 312] on li "Disk Throughput" at bounding box center [335, 310] width 142 height 12
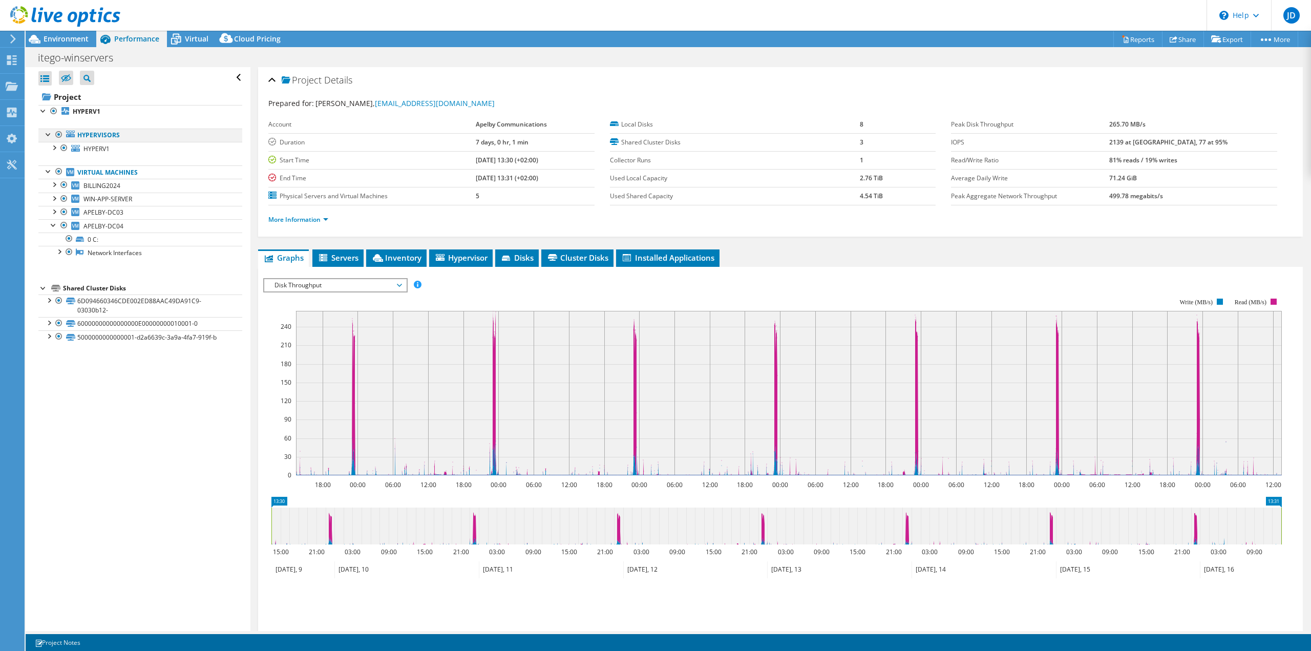
click at [58, 135] on div at bounding box center [59, 135] width 10 height 12
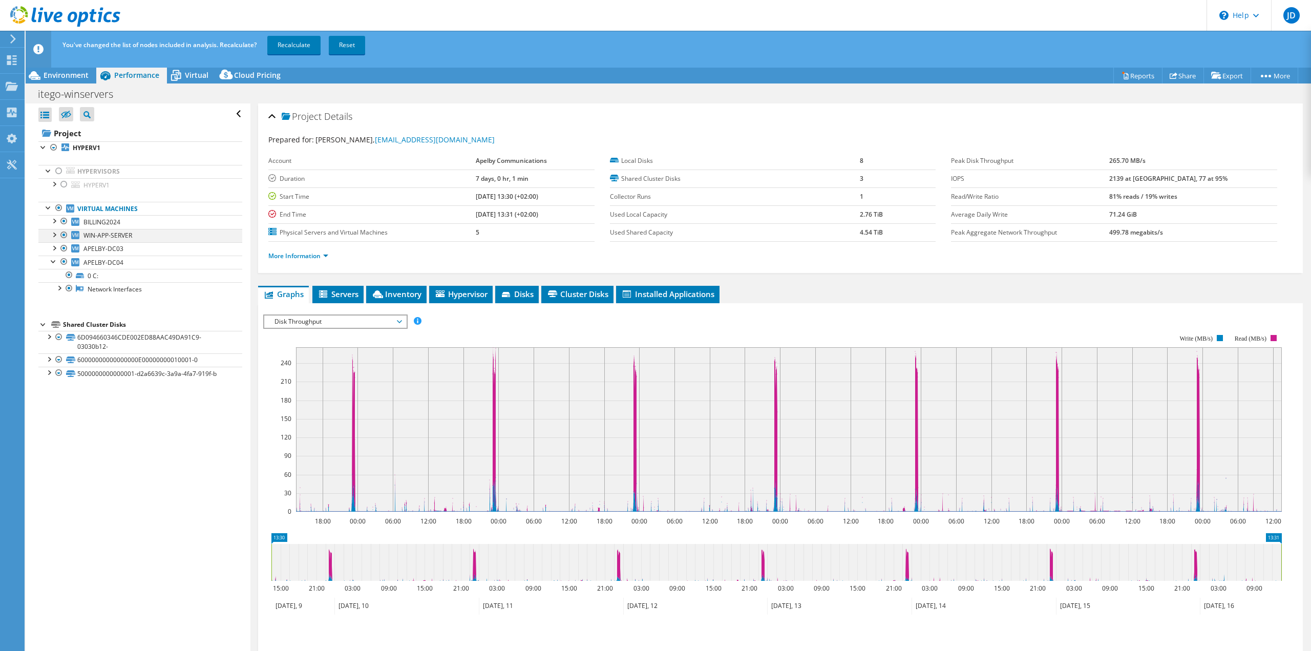
click at [63, 235] on div at bounding box center [64, 235] width 10 height 12
click at [63, 219] on div at bounding box center [64, 221] width 10 height 12
click at [398, 321] on span "Disk Throughput" at bounding box center [335, 321] width 132 height 12
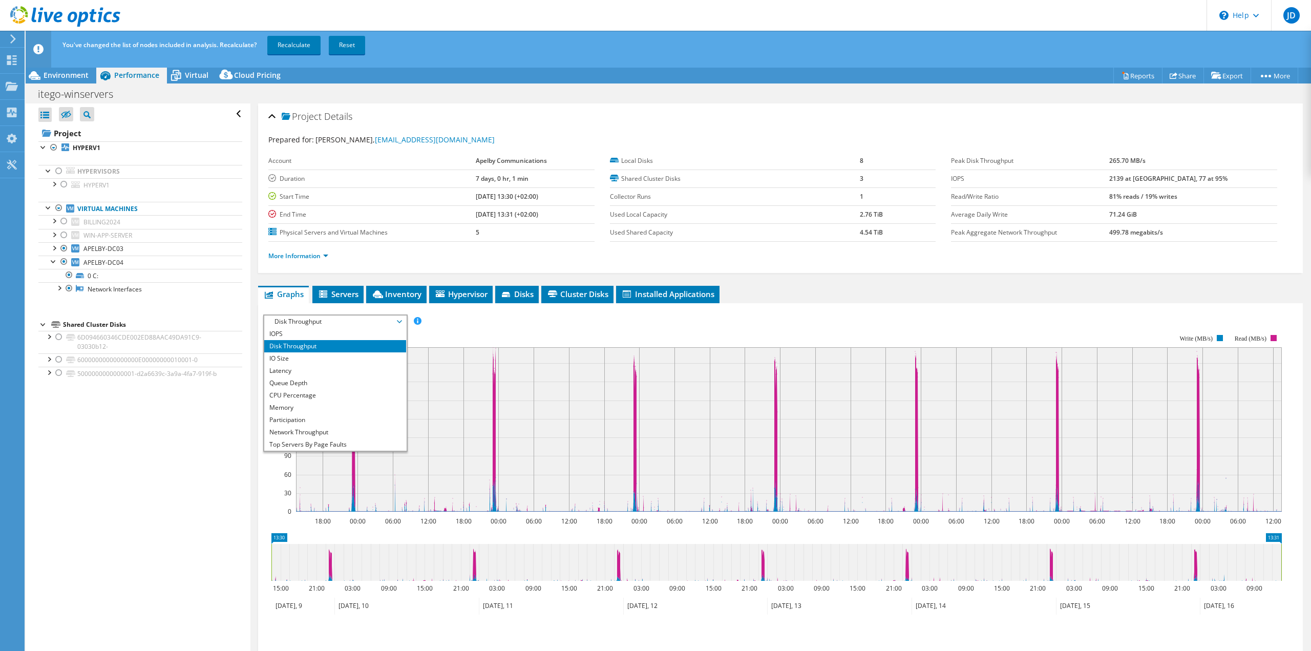
click at [511, 324] on rect at bounding box center [772, 423] width 1018 height 205
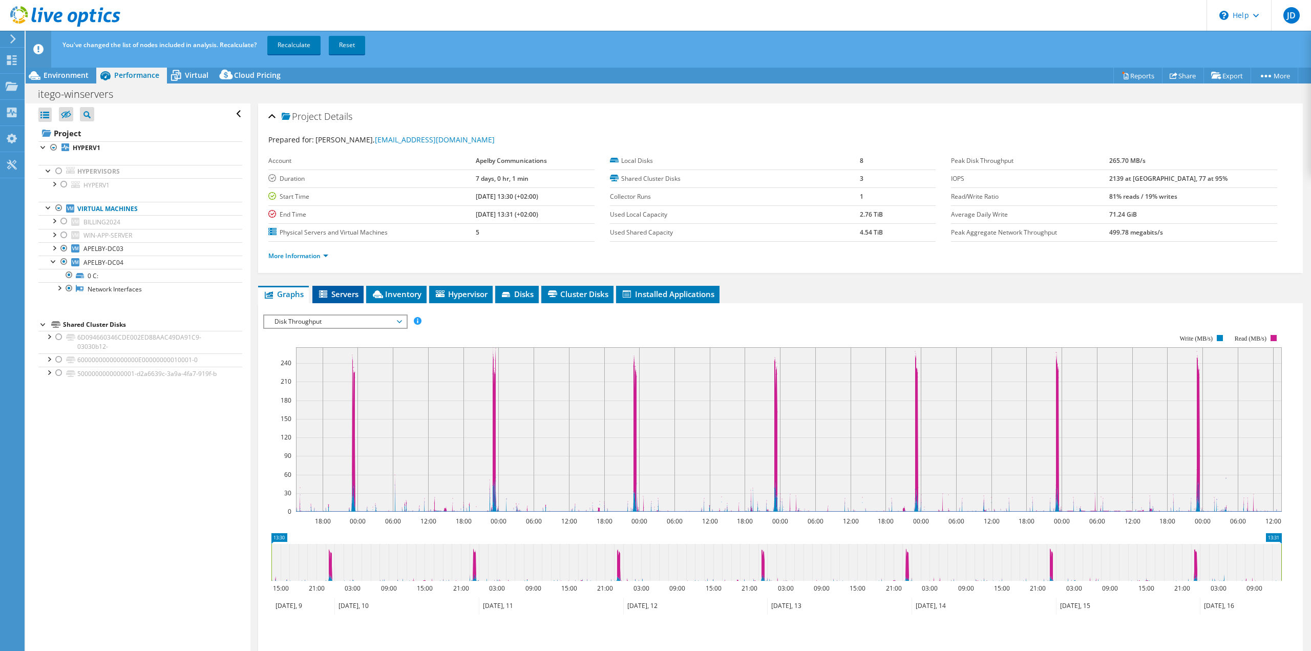
click at [345, 294] on span "Servers" at bounding box center [337, 294] width 41 height 10
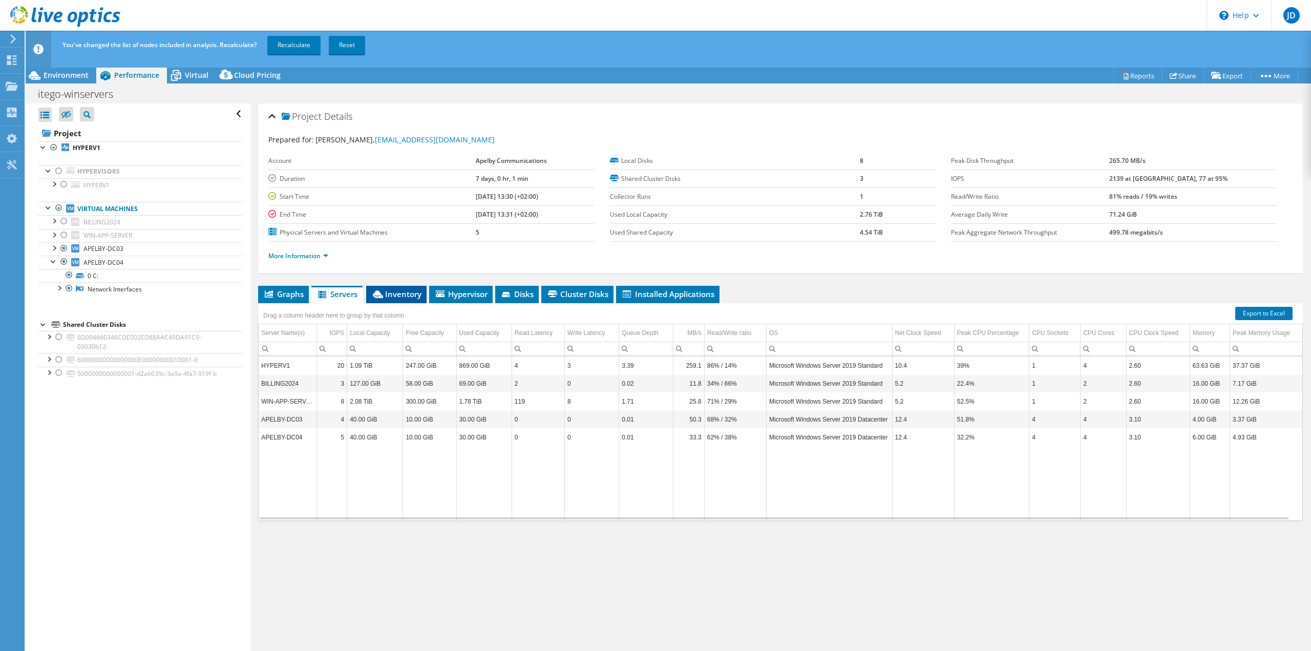
click at [399, 291] on span "Inventory" at bounding box center [396, 294] width 50 height 10
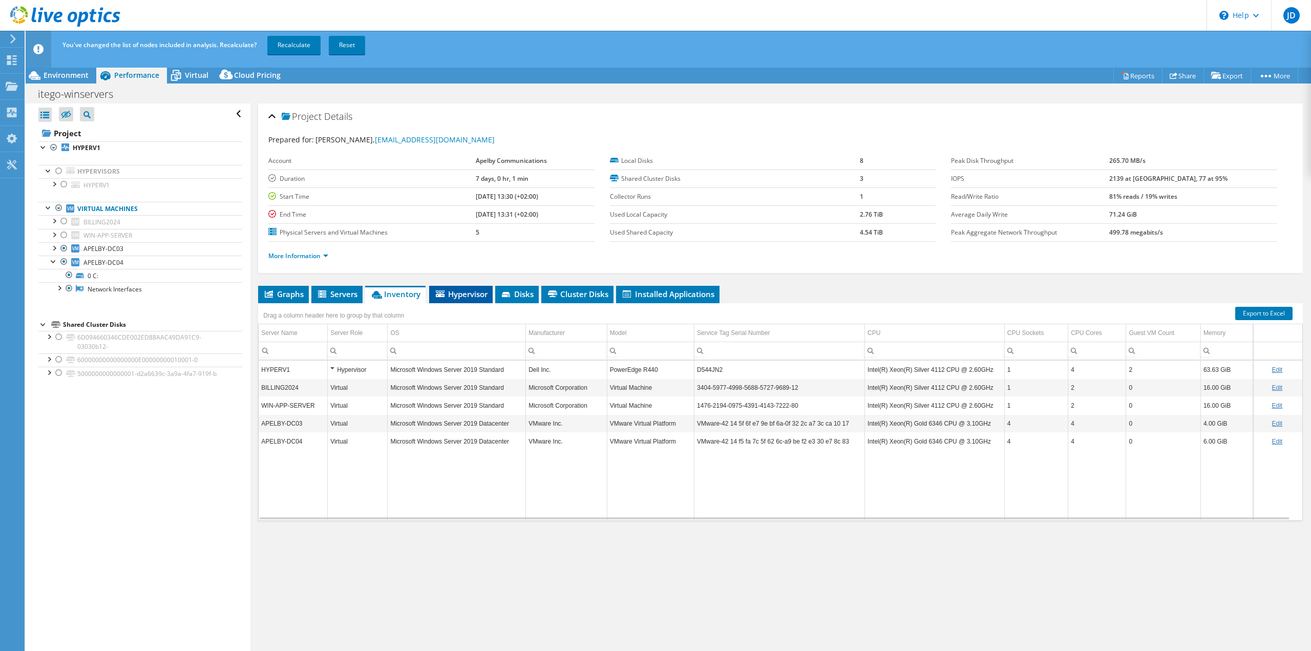
click at [459, 295] on span "Hypervisor" at bounding box center [460, 294] width 53 height 10
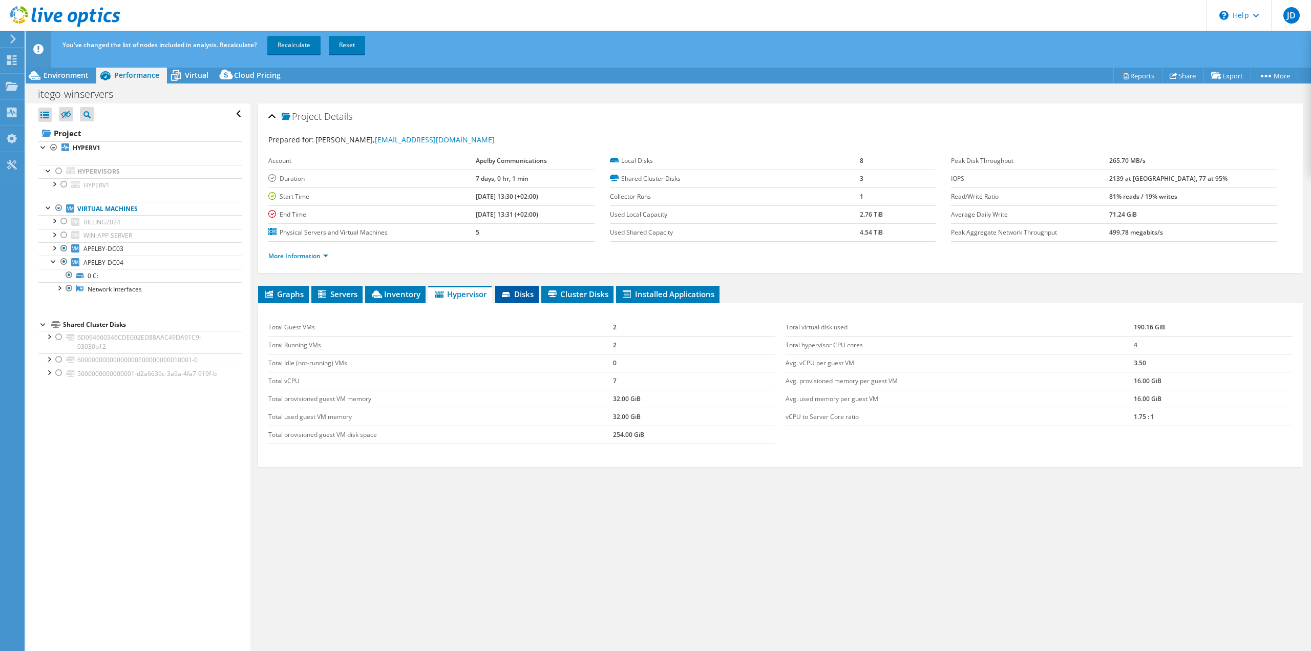
click at [514, 288] on li "Disks" at bounding box center [517, 294] width 44 height 17
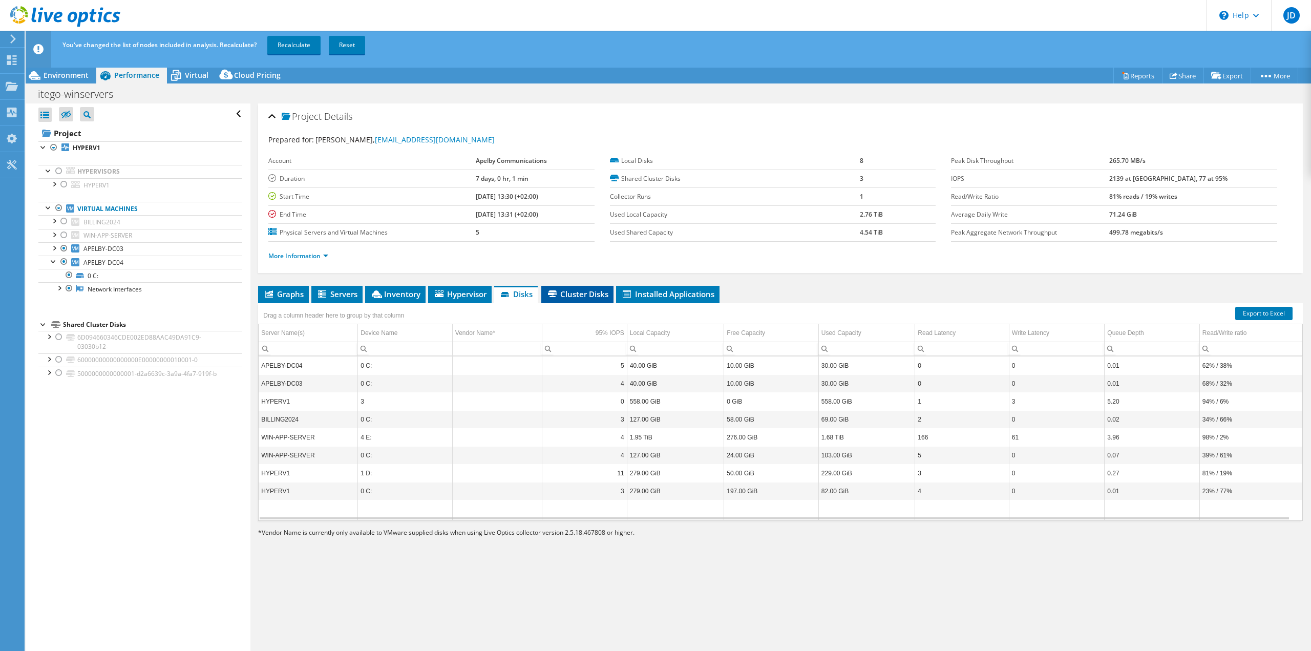
click at [600, 295] on span "Cluster Disks" at bounding box center [577, 294] width 62 height 10
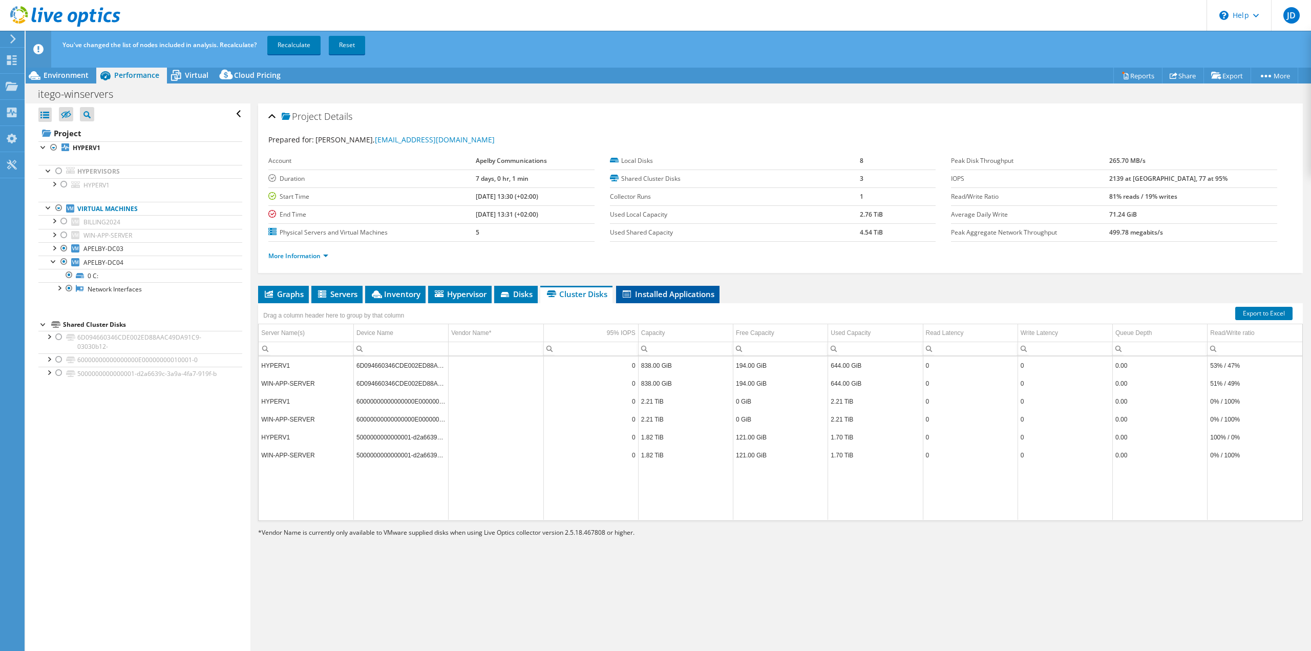
click at [659, 292] on span "Installed Applications" at bounding box center [667, 294] width 93 height 10
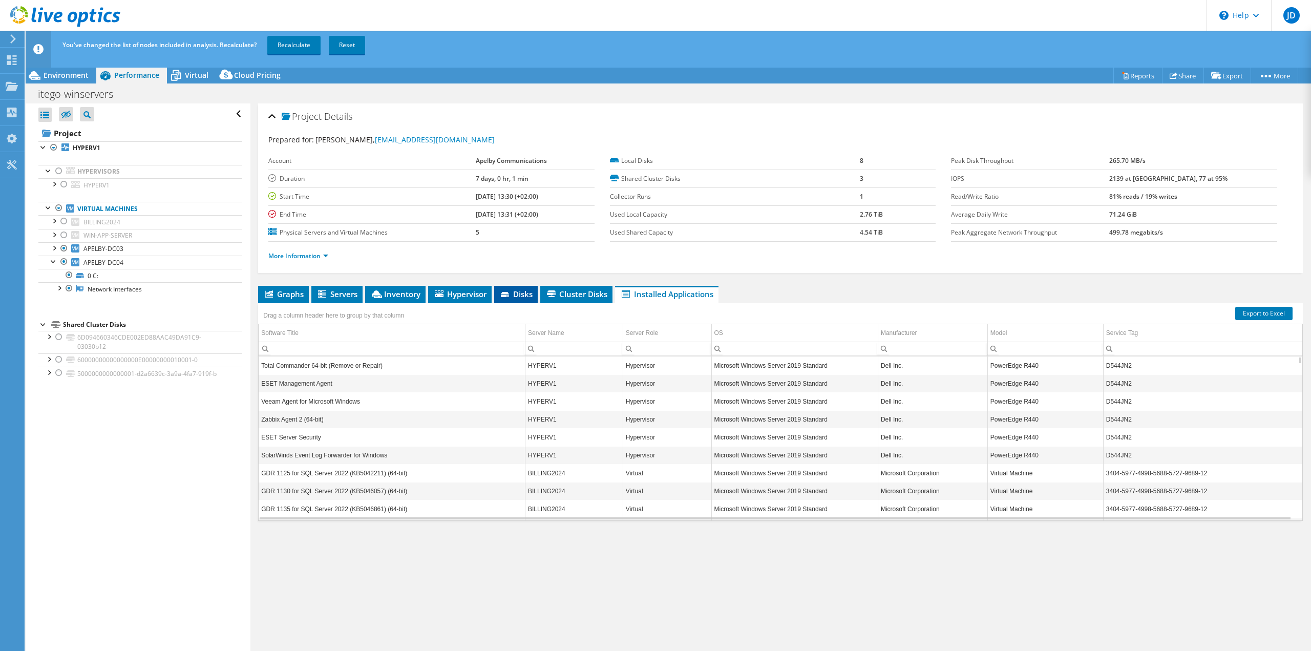
click at [506, 293] on icon at bounding box center [505, 294] width 8 height 5
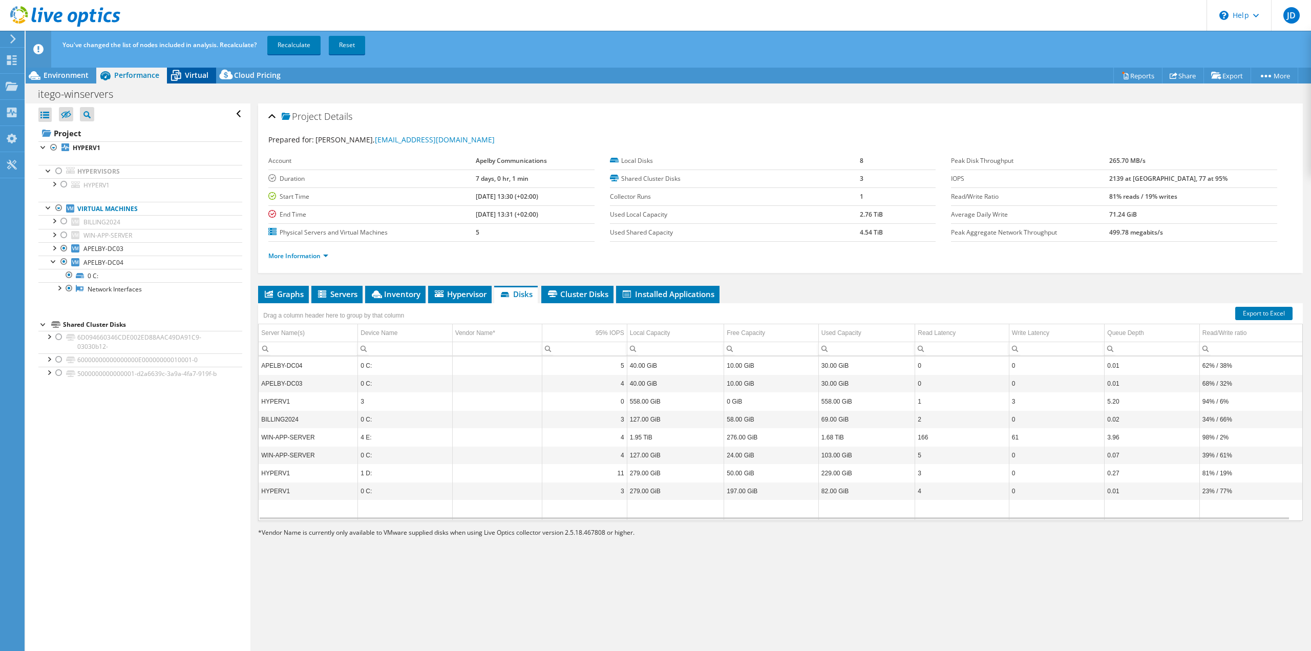
click at [198, 77] on span "Virtual" at bounding box center [197, 75] width 24 height 10
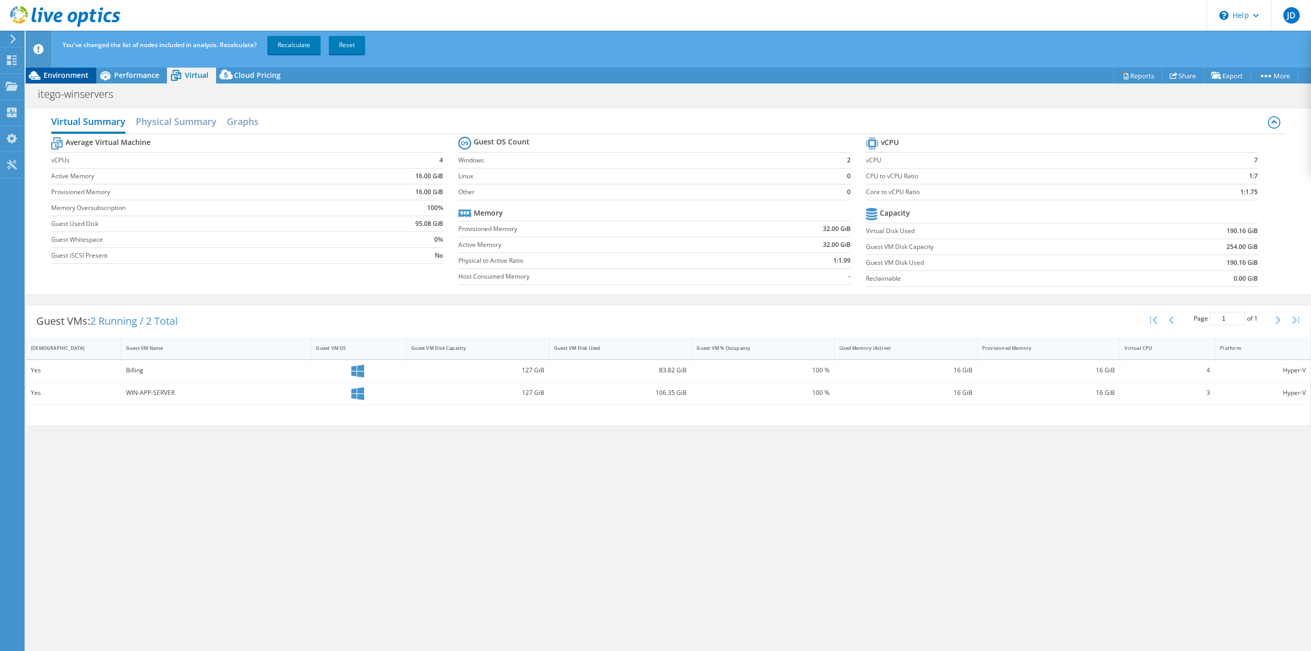
click at [75, 78] on span "Environment" at bounding box center [66, 75] width 45 height 10
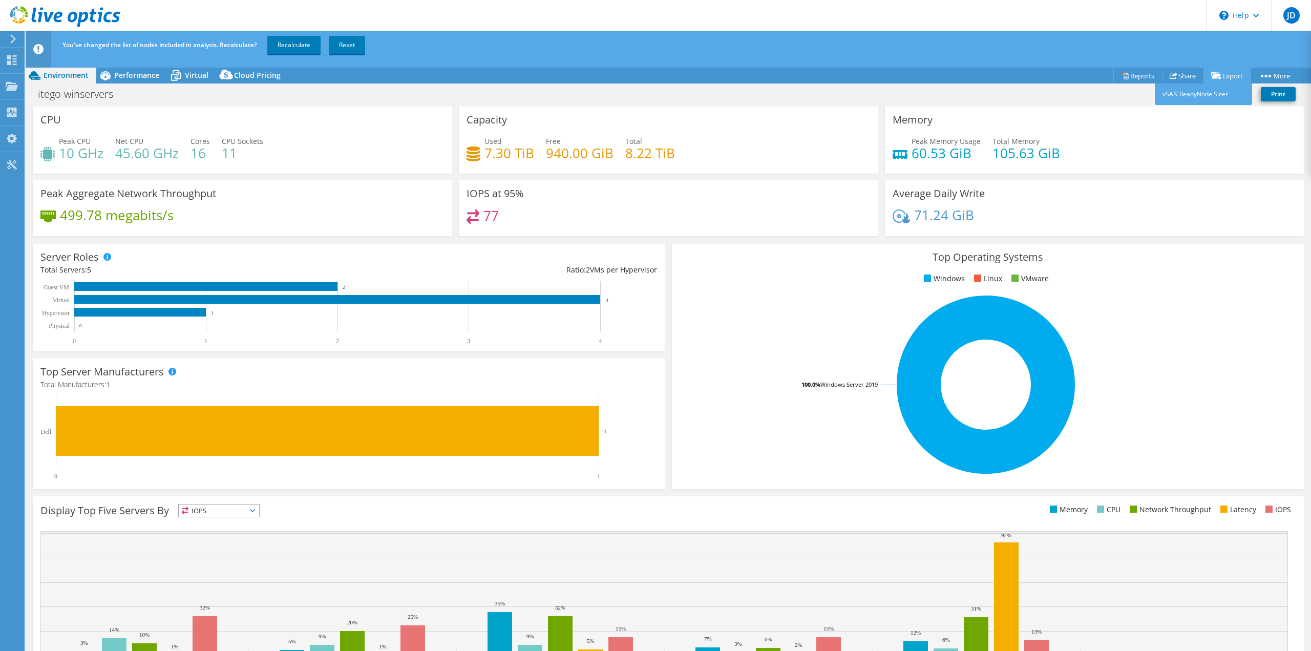
click at [786, 72] on icon at bounding box center [1216, 76] width 10 height 8
click at [786, 77] on link "Reports" at bounding box center [1137, 76] width 49 height 16
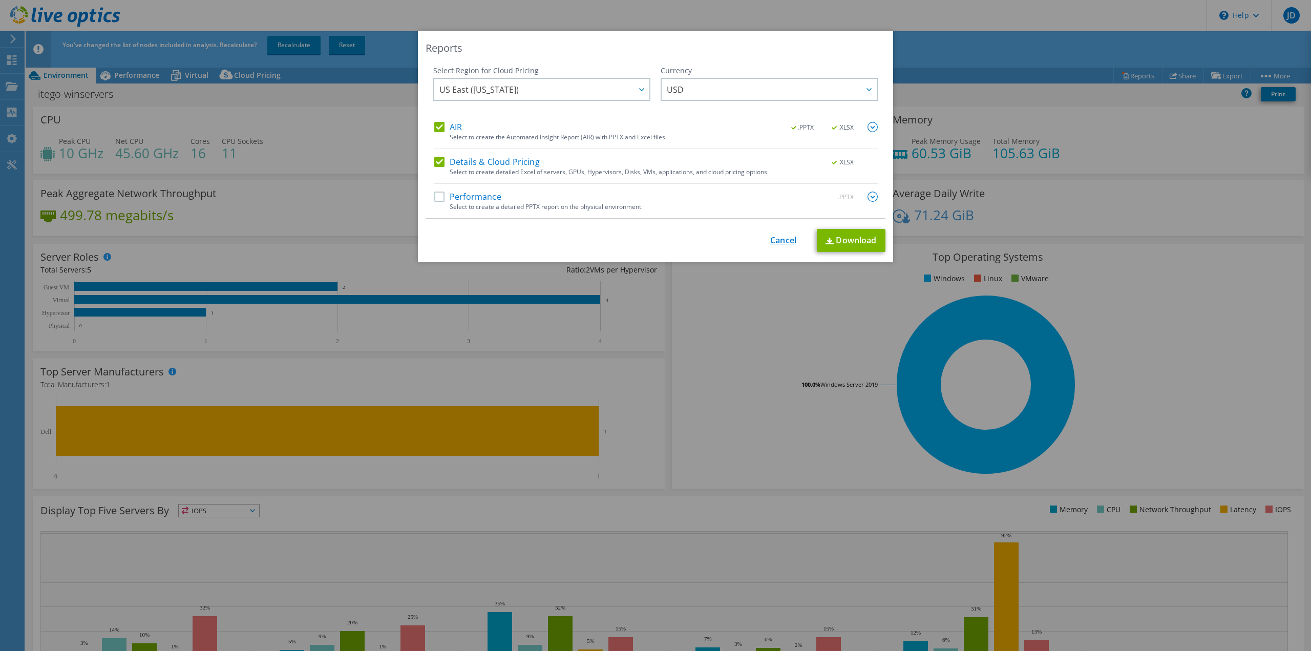
click at [780, 239] on link "Cancel" at bounding box center [783, 241] width 26 height 10
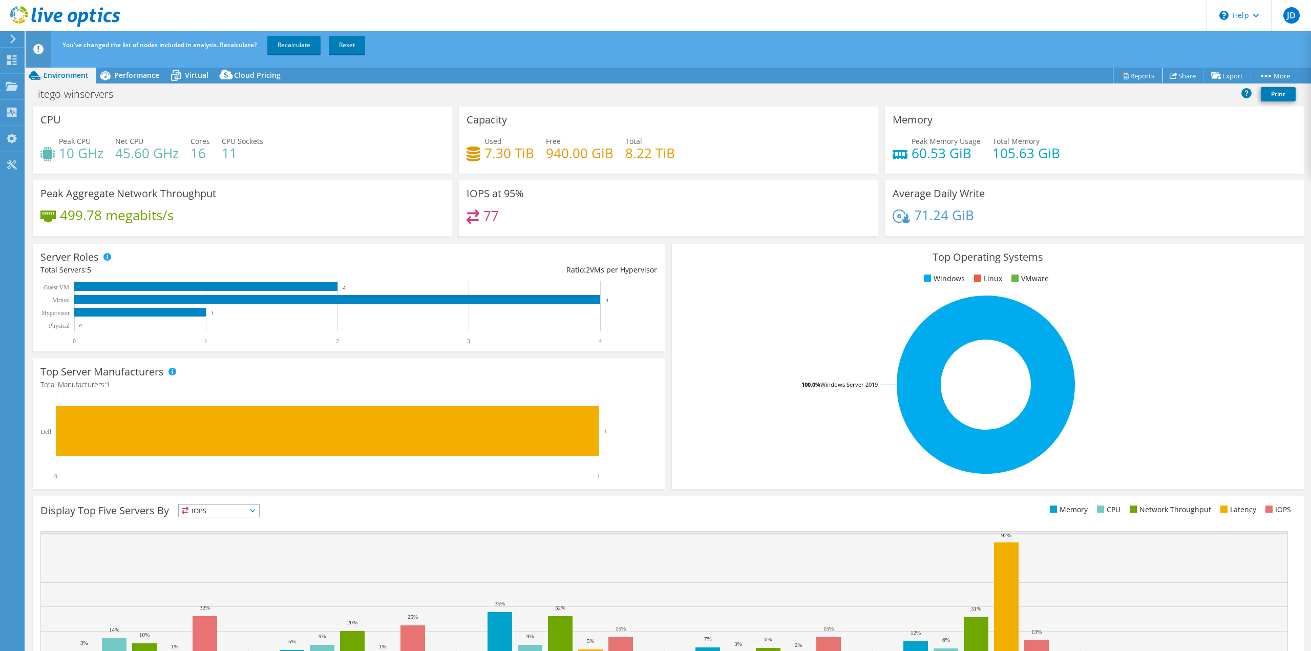
click at [786, 72] on link "Reports" at bounding box center [1137, 76] width 49 height 16
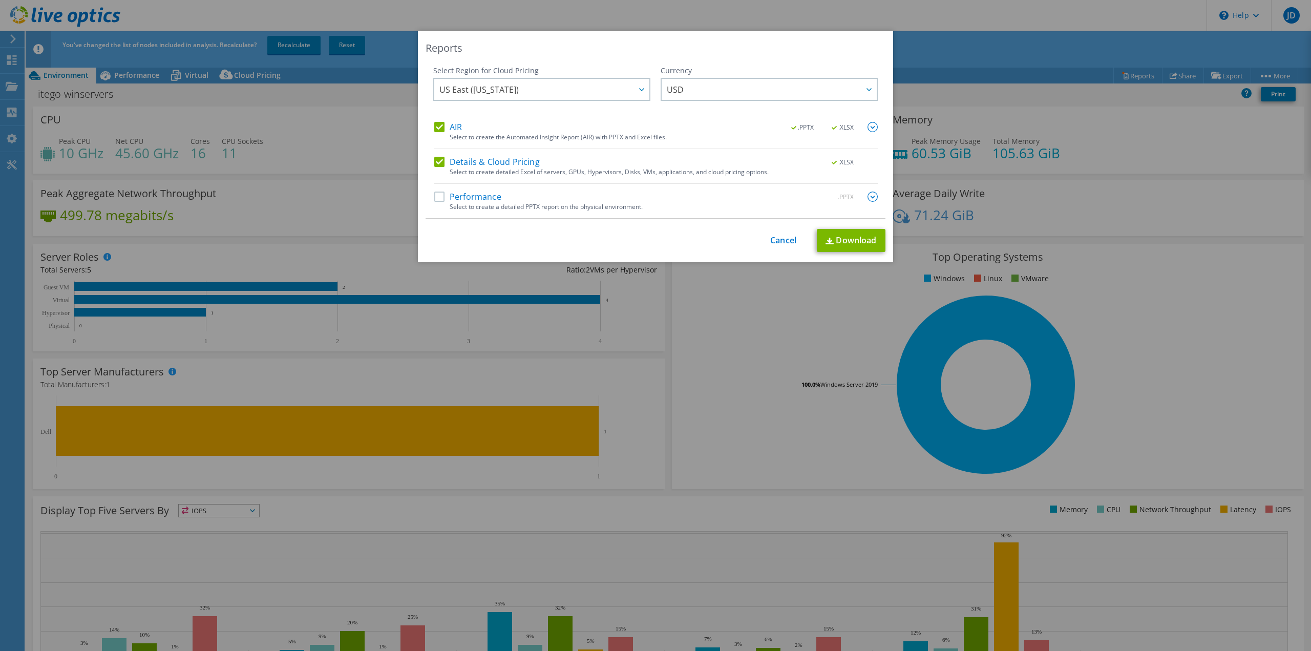
click at [435, 195] on label "Performance" at bounding box center [467, 196] width 67 height 10
click at [0, 0] on input "Performance" at bounding box center [0, 0] width 0 height 0
click at [642, 90] on div at bounding box center [641, 89] width 16 height 21
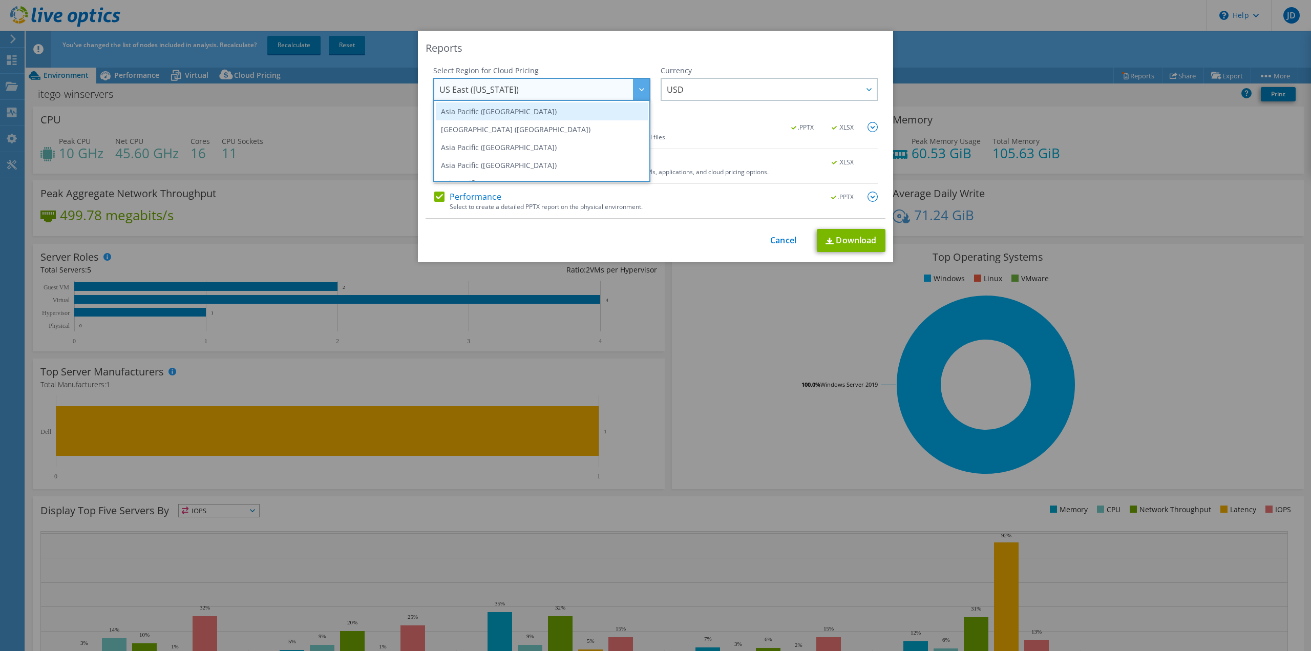
click at [507, 113] on li "Asia Pacific ([GEOGRAPHIC_DATA])" at bounding box center [542, 111] width 212 height 18
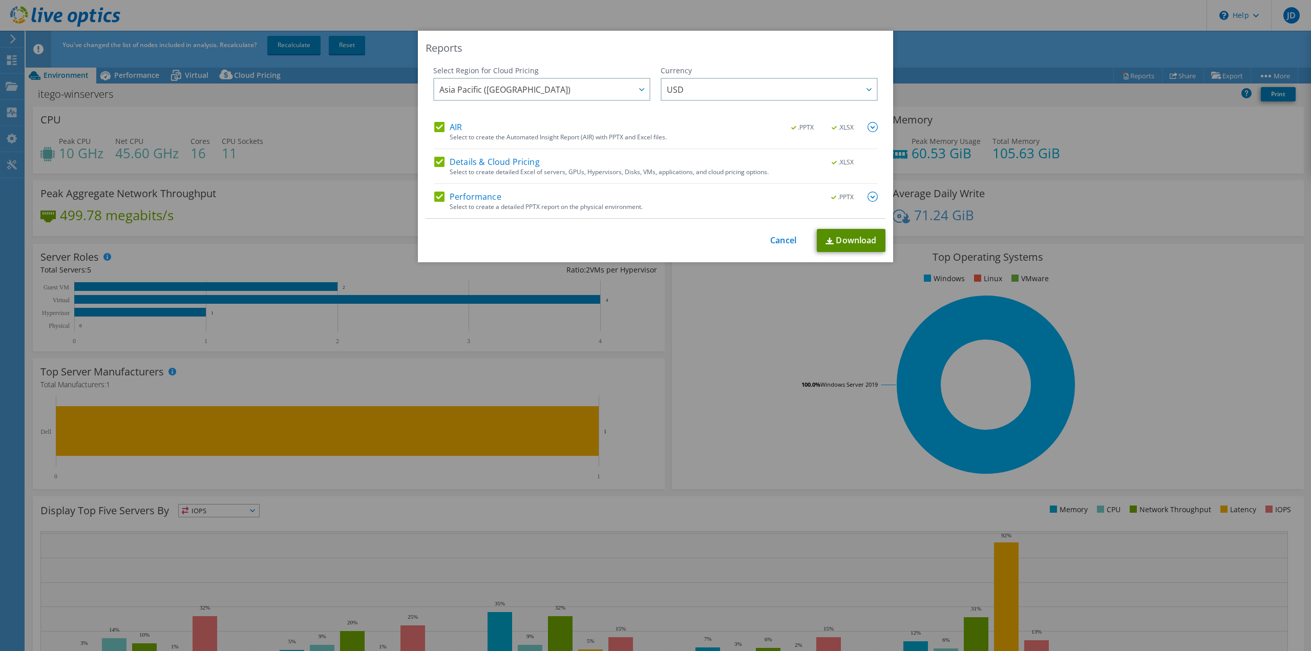
click at [786, 239] on link "Download" at bounding box center [851, 240] width 69 height 23
click at [760, 312] on div "Reports Select Region for Cloud Pricing Asia Pacific ([GEOGRAPHIC_DATA]) [GEOGR…" at bounding box center [655, 325] width 1311 height 589
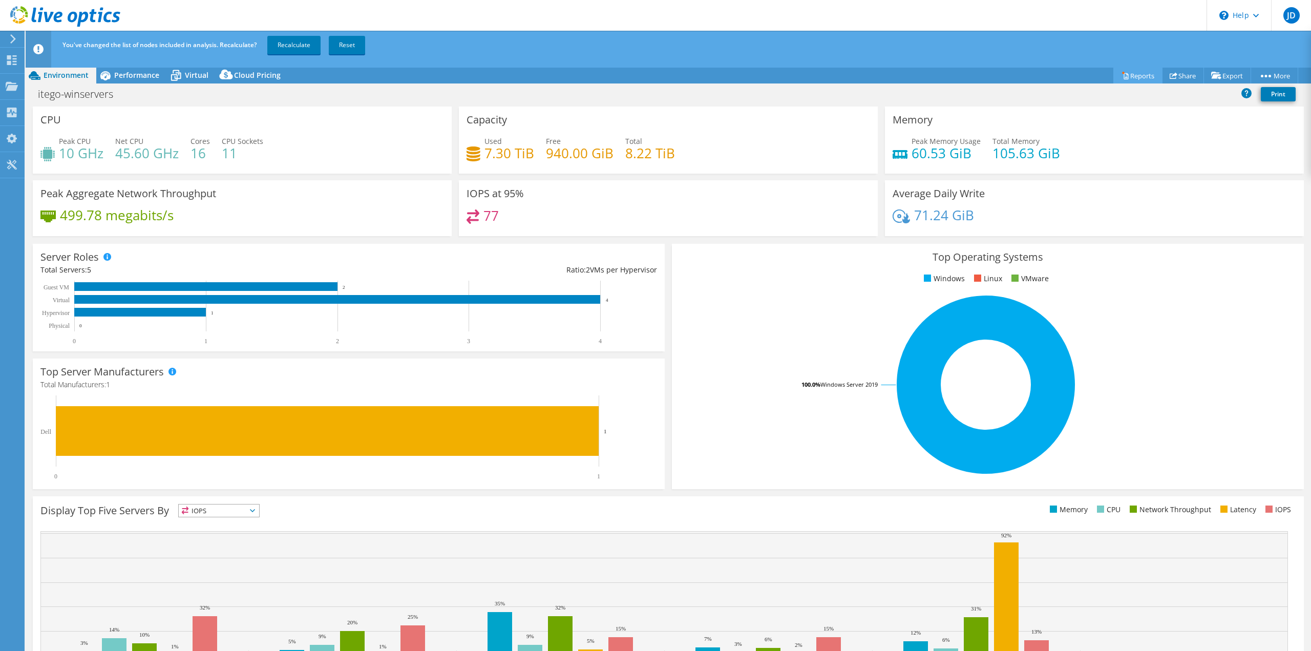
click at [786, 79] on link "Reports" at bounding box center [1137, 76] width 49 height 16
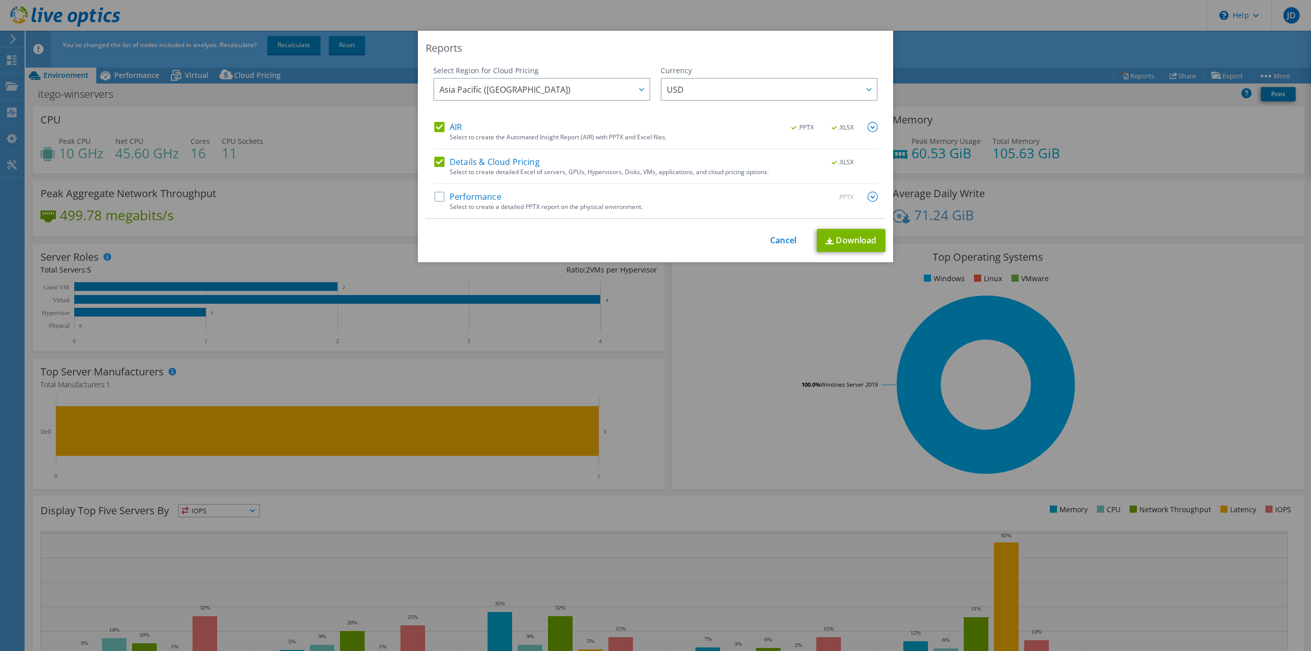
click at [438, 197] on label "Performance" at bounding box center [467, 196] width 67 height 10
click at [0, 0] on input "Performance" at bounding box center [0, 0] width 0 height 0
click at [786, 126] on img at bounding box center [872, 127] width 10 height 10
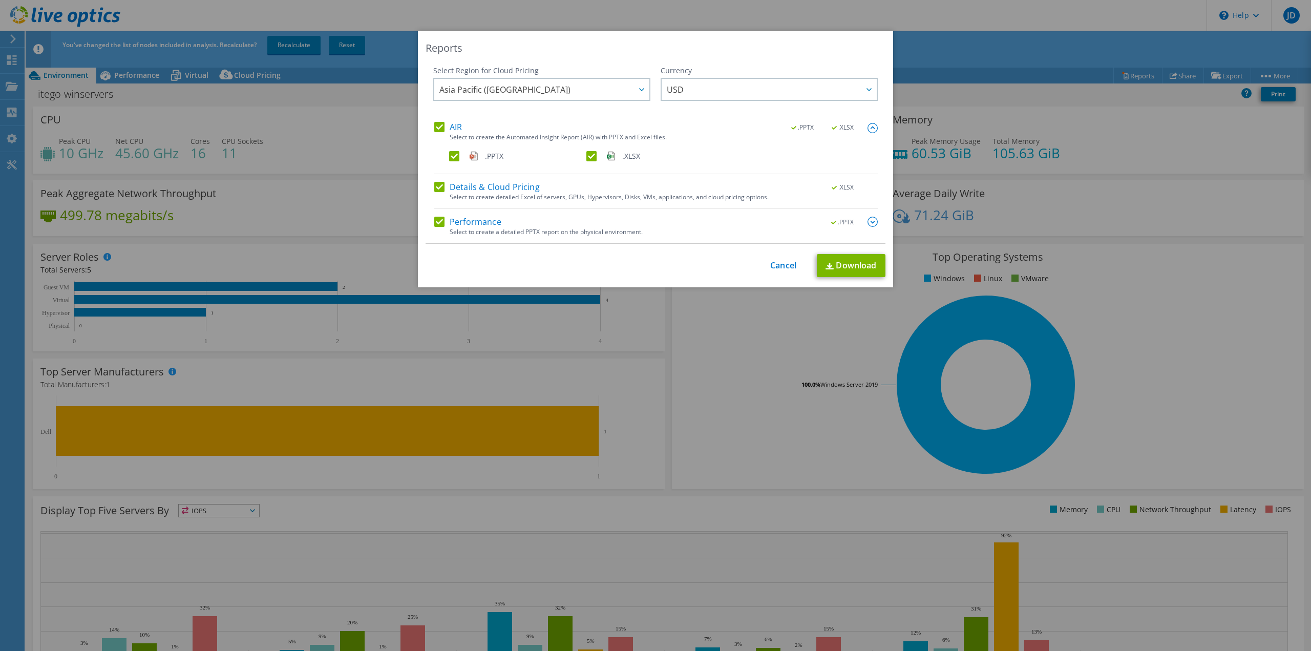
click at [786, 126] on img at bounding box center [872, 128] width 10 height 10
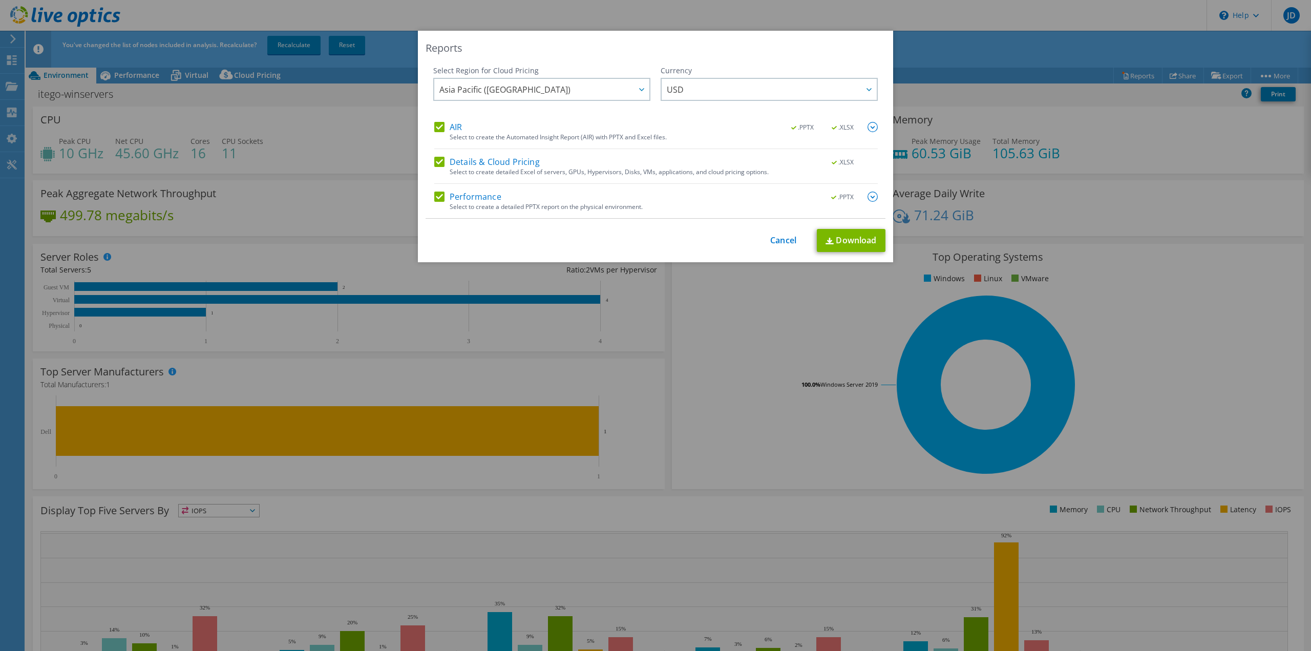
click at [786, 199] on img at bounding box center [872, 196] width 10 height 10
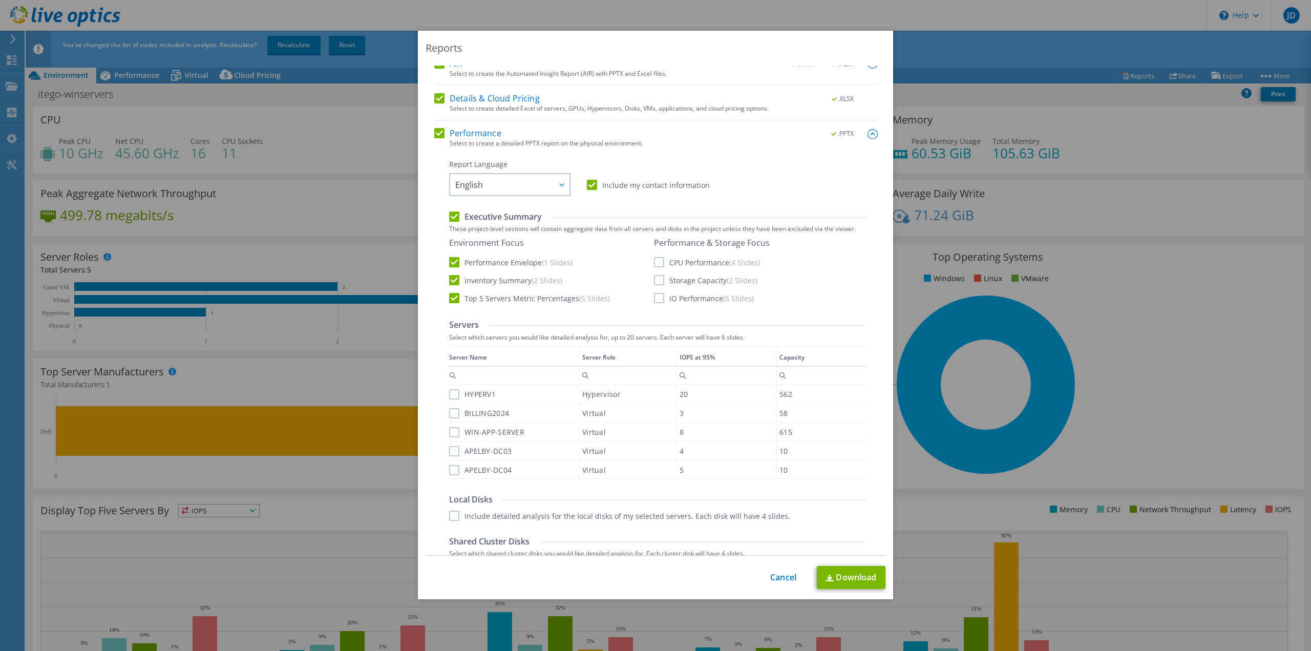
scroll to position [102, 0]
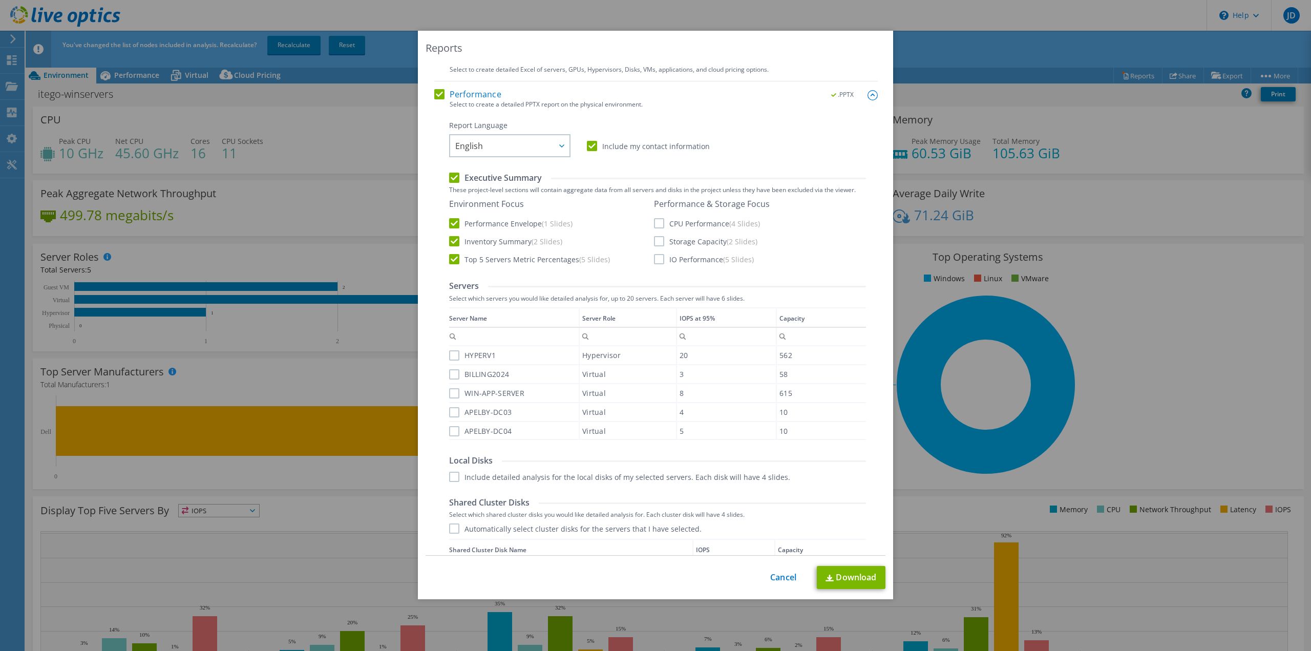
click at [654, 227] on label "CPU Performance (4 Slides)" at bounding box center [707, 223] width 106 height 10
click at [0, 0] on input "CPU Performance (4 Slides)" at bounding box center [0, 0] width 0 height 0
click at [655, 245] on label "Storage Capacity (2 Slides)" at bounding box center [705, 241] width 103 height 10
click at [0, 0] on input "Storage Capacity (2 Slides)" at bounding box center [0, 0] width 0 height 0
click at [654, 259] on label "IO Performance (5 Slides)" at bounding box center [704, 259] width 100 height 10
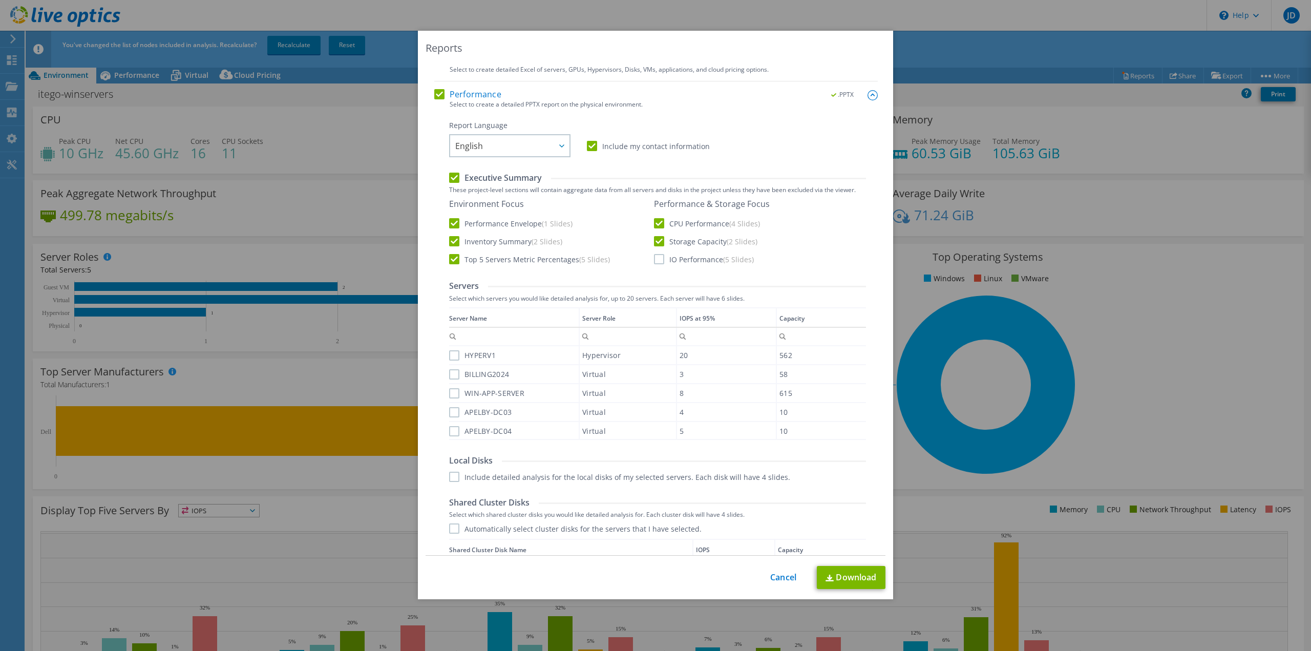
click at [0, 0] on input "IO Performance (5 Slides)" at bounding box center [0, 0] width 0 height 0
drag, startPoint x: 449, startPoint y: 356, endPoint x: 450, endPoint y: 366, distance: 9.7
click at [450, 355] on label "HYPERV1" at bounding box center [472, 355] width 47 height 10
click at [0, 0] on input "HYPERV1" at bounding box center [0, 0] width 0 height 0
click at [449, 355] on label "BILLING2024" at bounding box center [479, 374] width 60 height 10
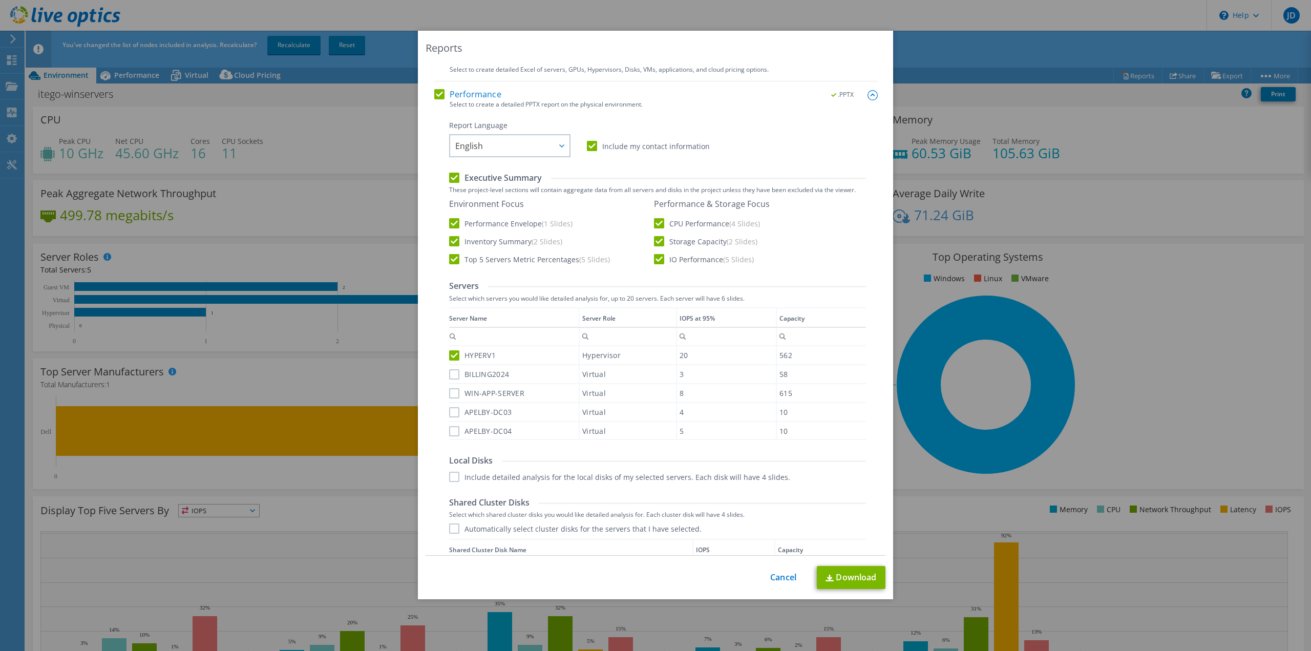
click at [0, 0] on input "BILLING2024" at bounding box center [0, 0] width 0 height 0
click at [452, 355] on td "APELBY-DC03" at bounding box center [514, 411] width 130 height 19
click at [449, 355] on label "WIN-APP-SERVER" at bounding box center [486, 393] width 75 height 10
click at [0, 0] on input "WIN-APP-SERVER" at bounding box center [0, 0] width 0 height 0
click at [452, 355] on label "APELBY-DC03" at bounding box center [480, 412] width 62 height 10
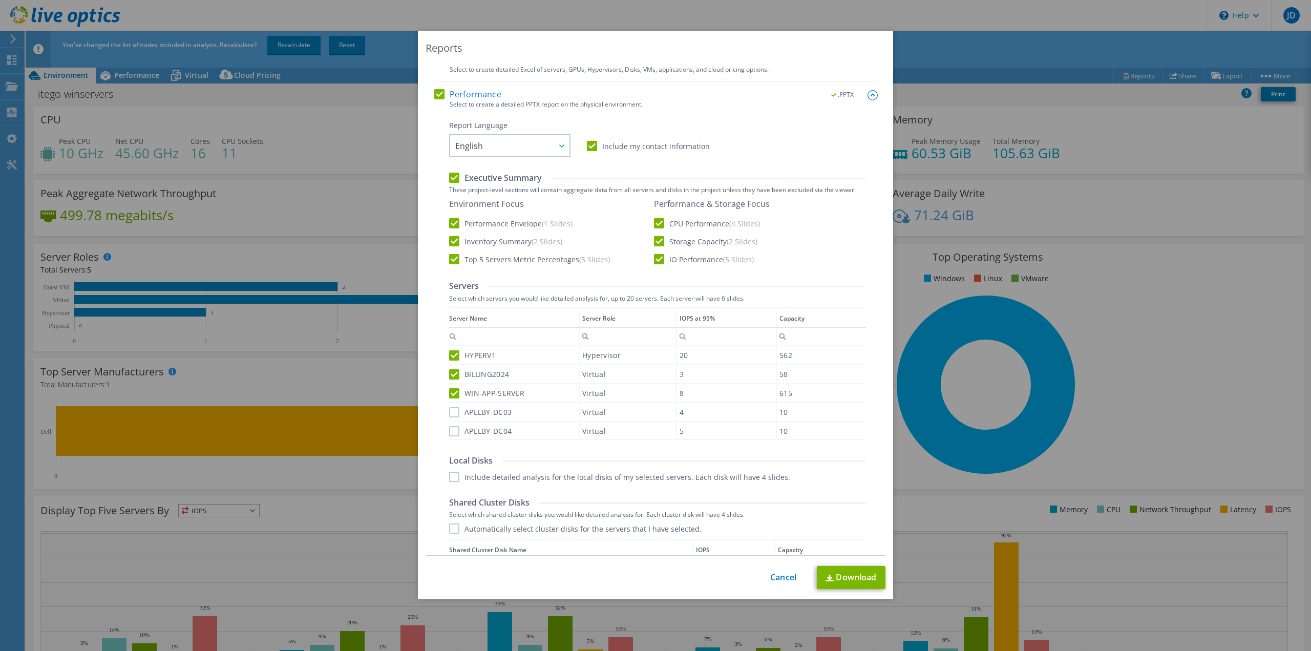
click at [0, 0] on input "APELBY-DC03" at bounding box center [0, 0] width 0 height 0
click at [451, 355] on label "APELBY-DC04" at bounding box center [480, 431] width 62 height 10
click at [0, 0] on input "APELBY-DC04" at bounding box center [0, 0] width 0 height 0
click at [451, 355] on label "Include detailed analysis for the local disks of my selected servers. Each disk…" at bounding box center [619, 477] width 341 height 10
click at [0, 0] on input "Include detailed analysis for the local disks of my selected servers. Each disk…" at bounding box center [0, 0] width 0 height 0
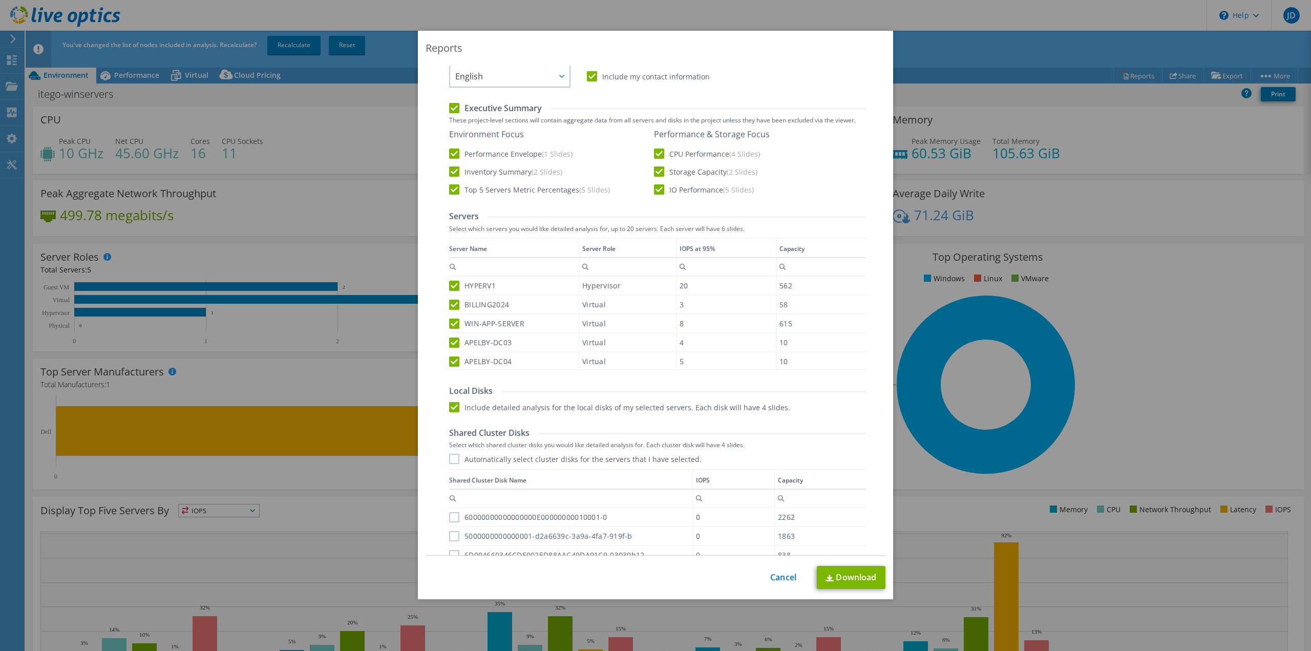
scroll to position [256, 0]
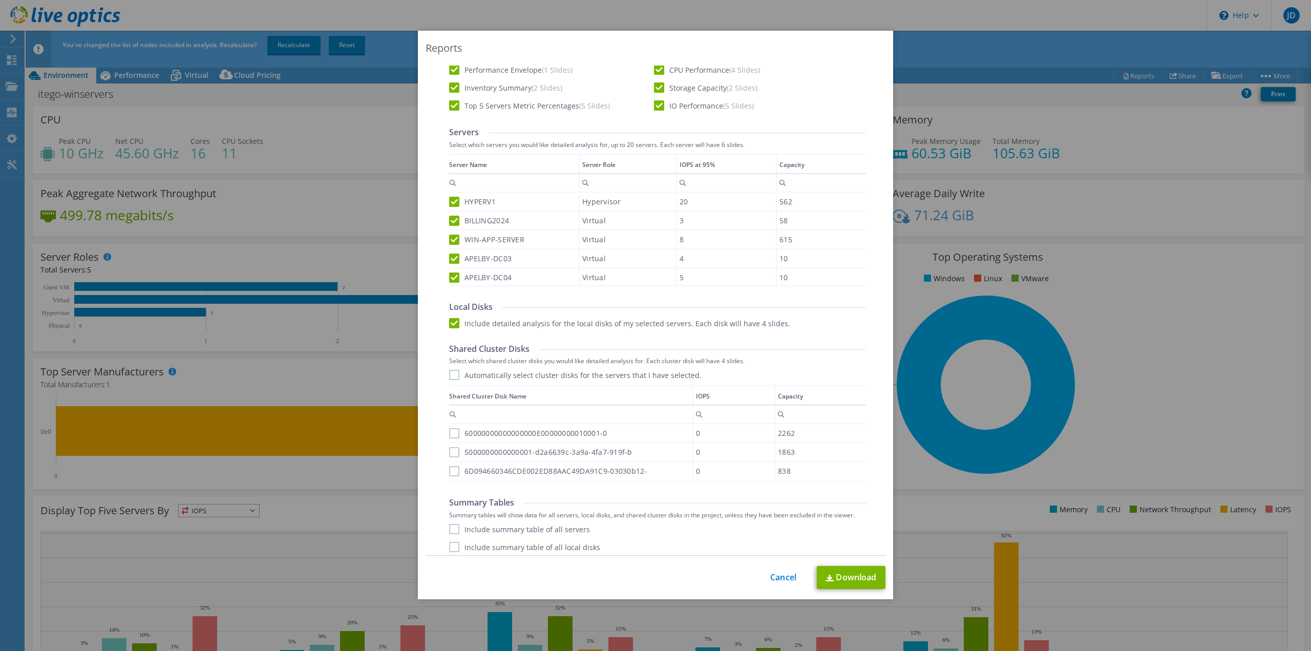
click at [451, 355] on label "Automatically select cluster disks for the servers that I have selected." at bounding box center [575, 375] width 252 height 10
click at [0, 0] on input "Automatically select cluster disks for the servers that I have selected." at bounding box center [0, 0] width 0 height 0
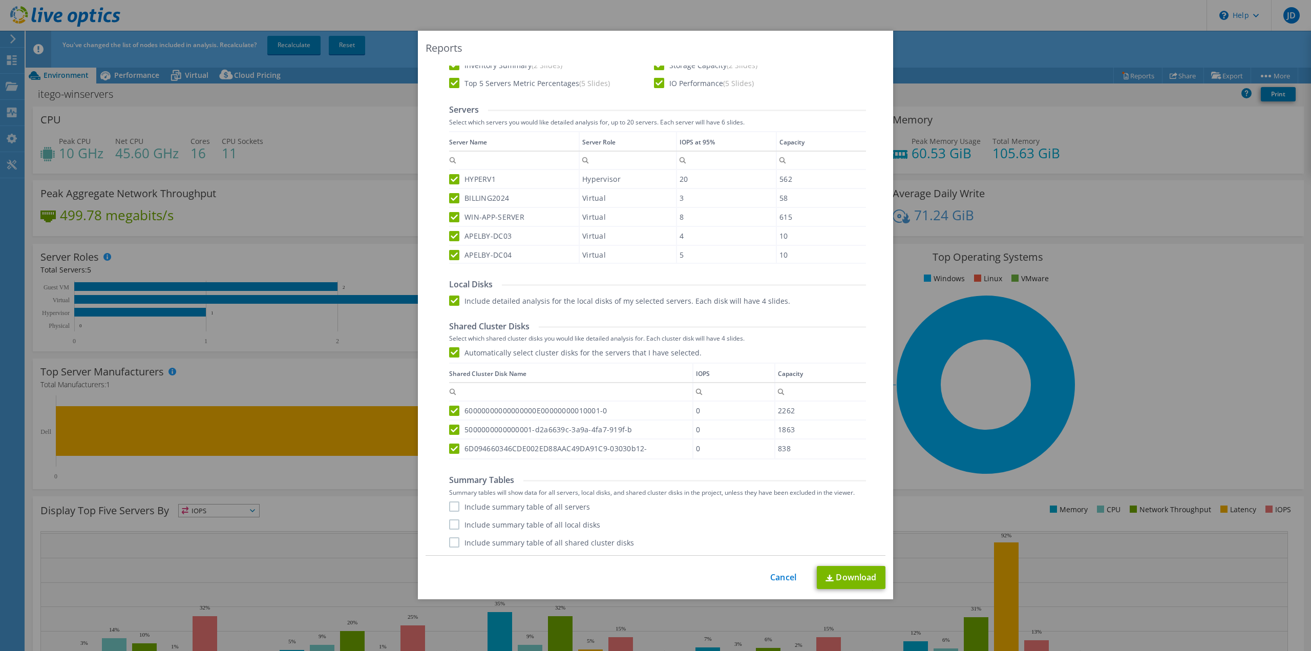
scroll to position [3, 0]
click at [451, 355] on label "Include summary table of all servers" at bounding box center [519, 506] width 141 height 10
click at [0, 0] on input "Include summary table of all servers" at bounding box center [0, 0] width 0 height 0
click at [450, 355] on label "Include summary table of all local disks" at bounding box center [524, 524] width 151 height 10
click at [0, 0] on input "Include summary table of all local disks" at bounding box center [0, 0] width 0 height 0
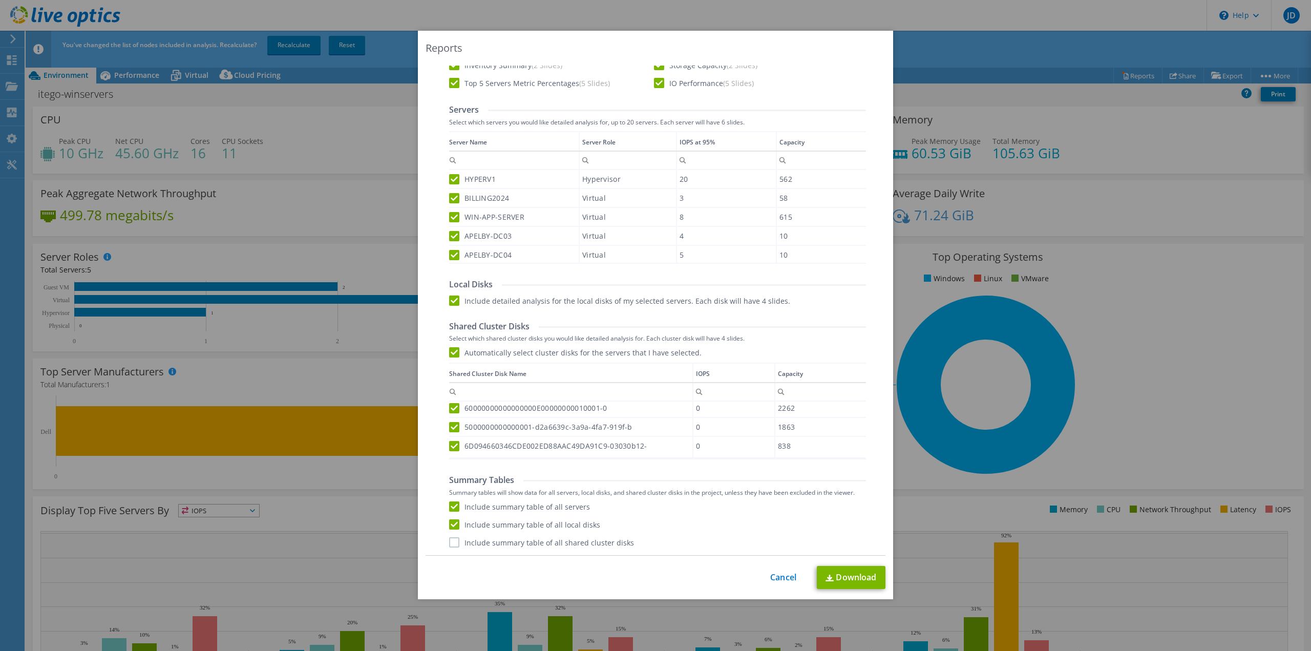
click at [450, 355] on label "Include summary table of all shared cluster disks" at bounding box center [541, 542] width 185 height 10
click at [0, 0] on input "Include summary table of all shared cluster disks" at bounding box center [0, 0] width 0 height 0
click at [786, 355] on link "Download" at bounding box center [851, 577] width 69 height 23
